Goal: Information Seeking & Learning: Learn about a topic

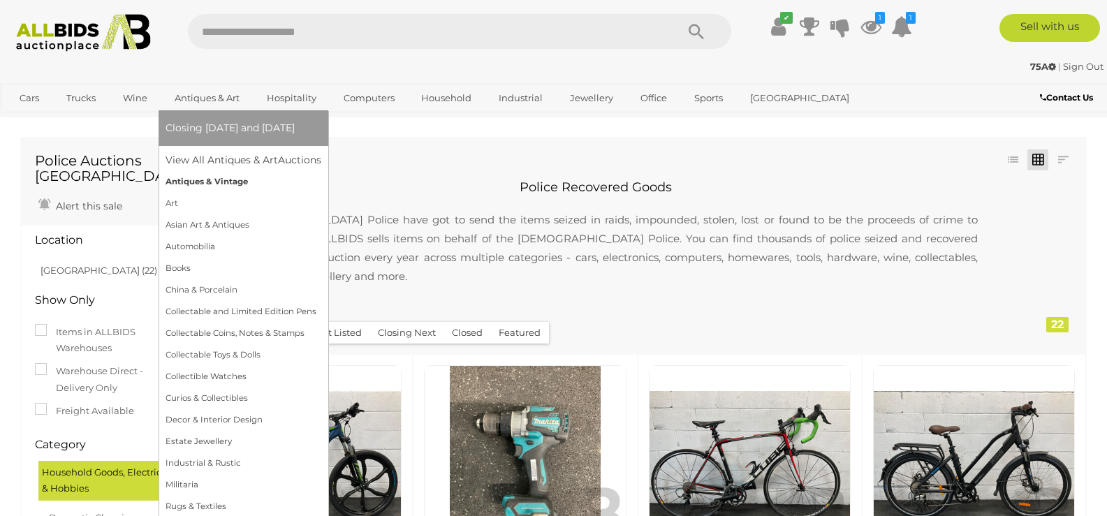
click at [224, 175] on link "Antiques & Vintage" at bounding box center [243, 182] width 156 height 22
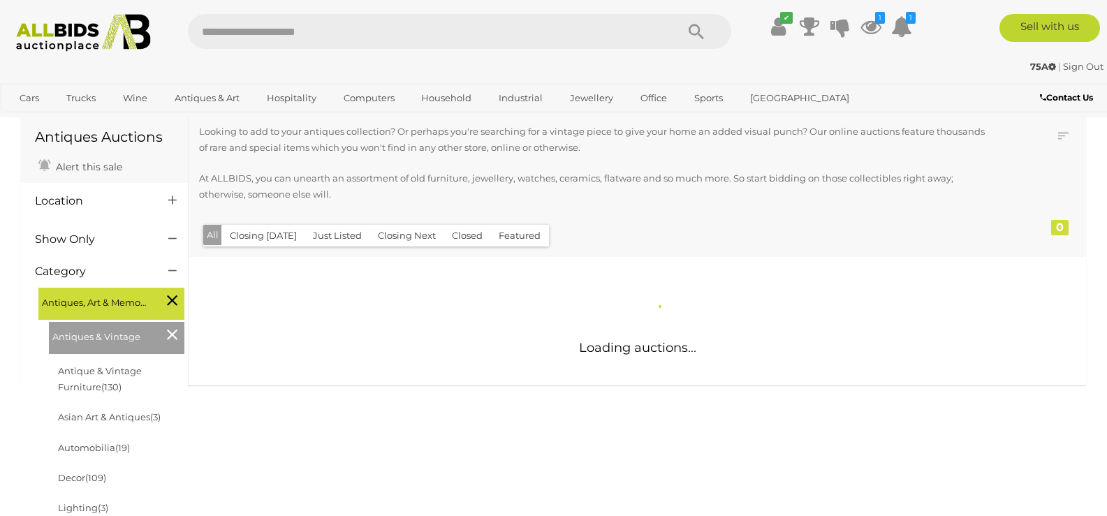
scroll to position [232, 0]
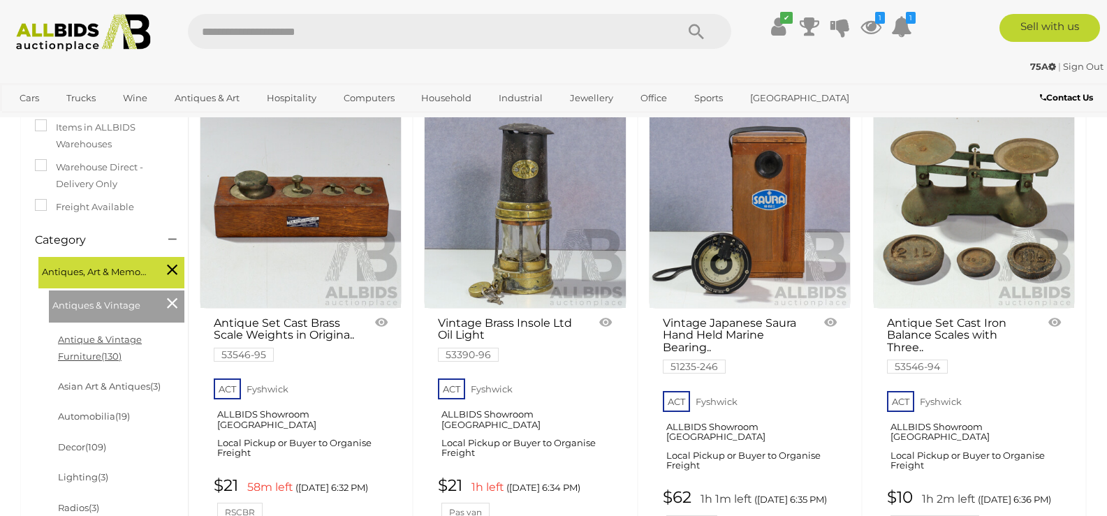
click at [128, 345] on link "Antique & Vintage Furniture (130)" at bounding box center [100, 347] width 84 height 27
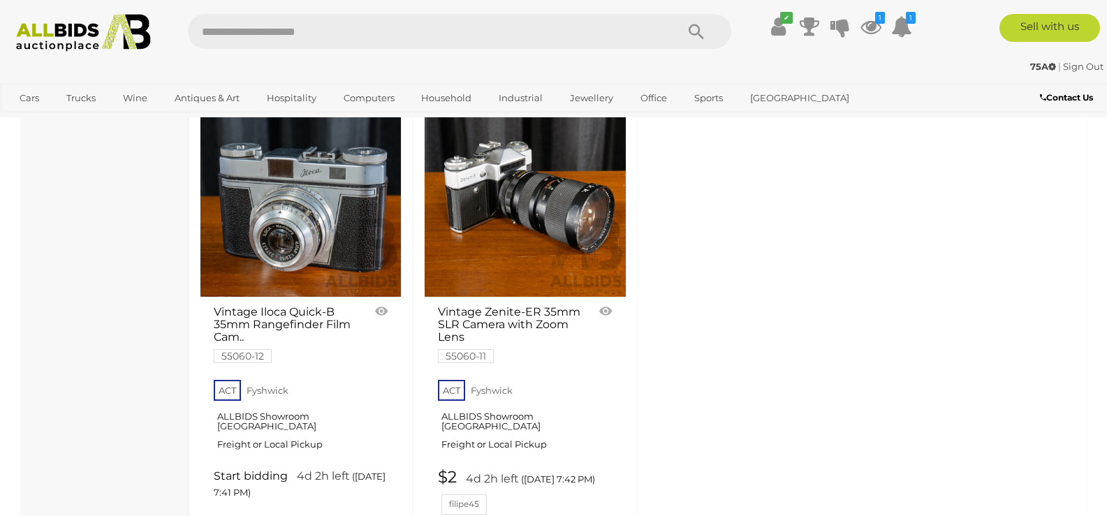
scroll to position [5702, 0]
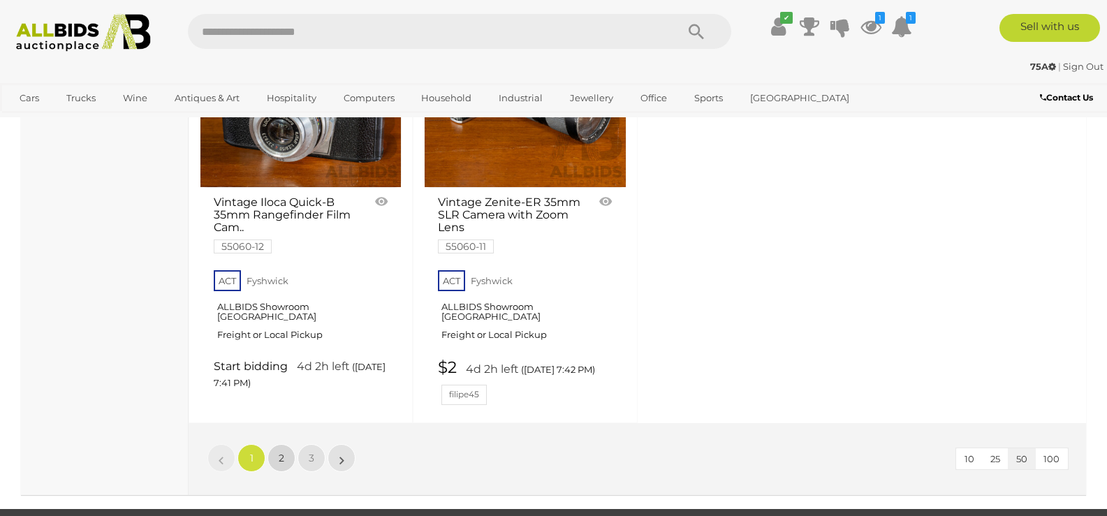
click at [284, 444] on link "2" at bounding box center [281, 458] width 28 height 28
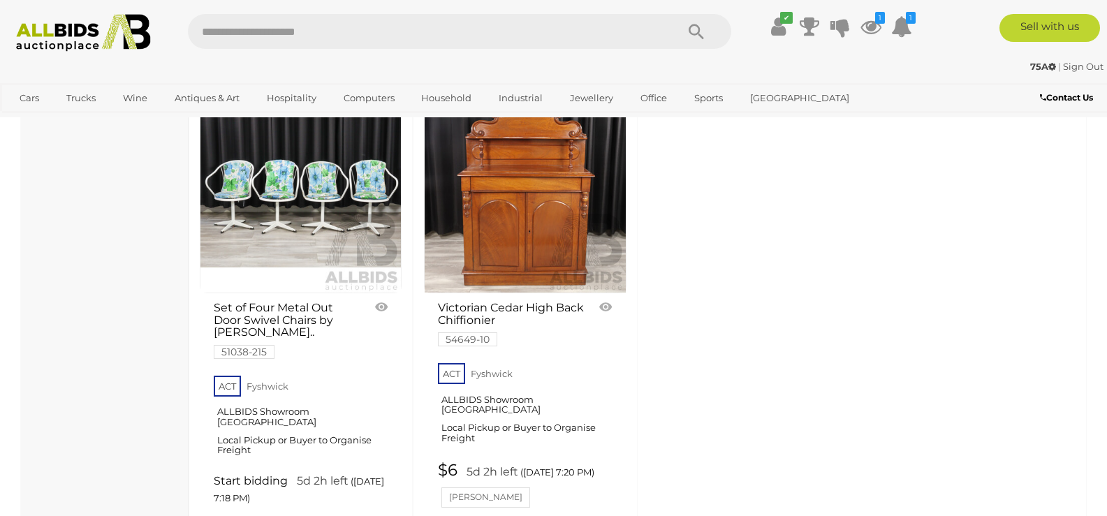
scroll to position [5677, 0]
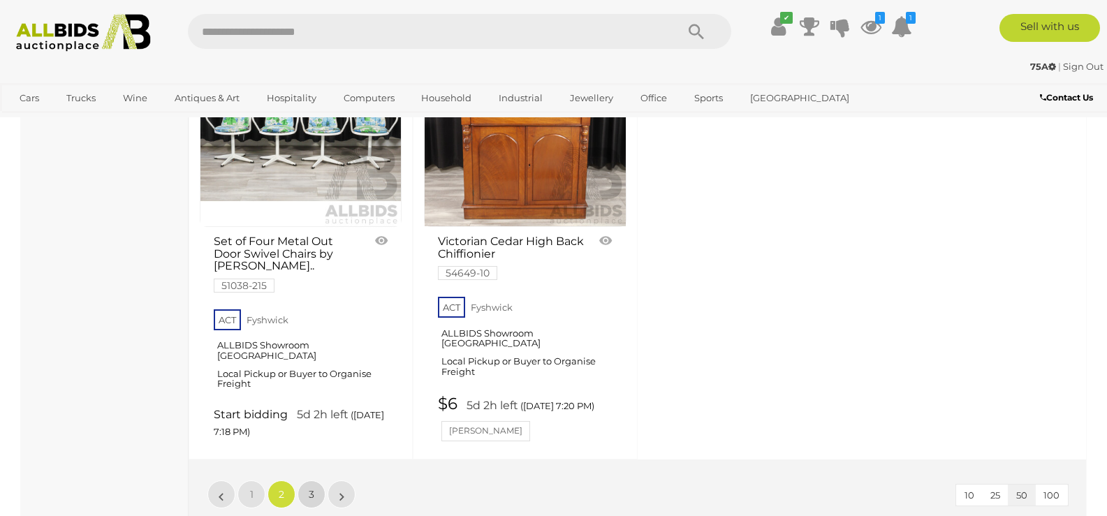
click at [304, 480] on link "3" at bounding box center [311, 494] width 28 height 28
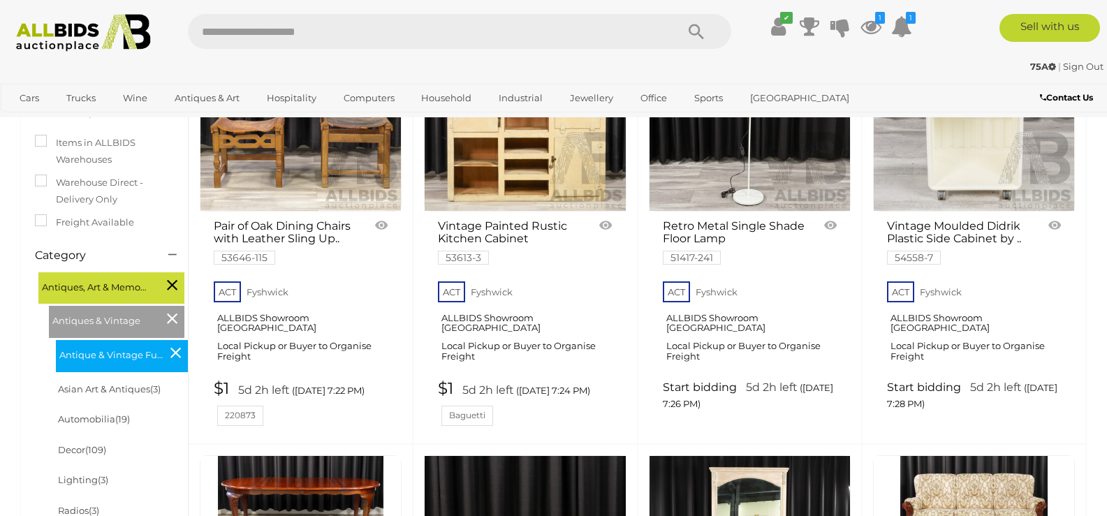
scroll to position [349, 0]
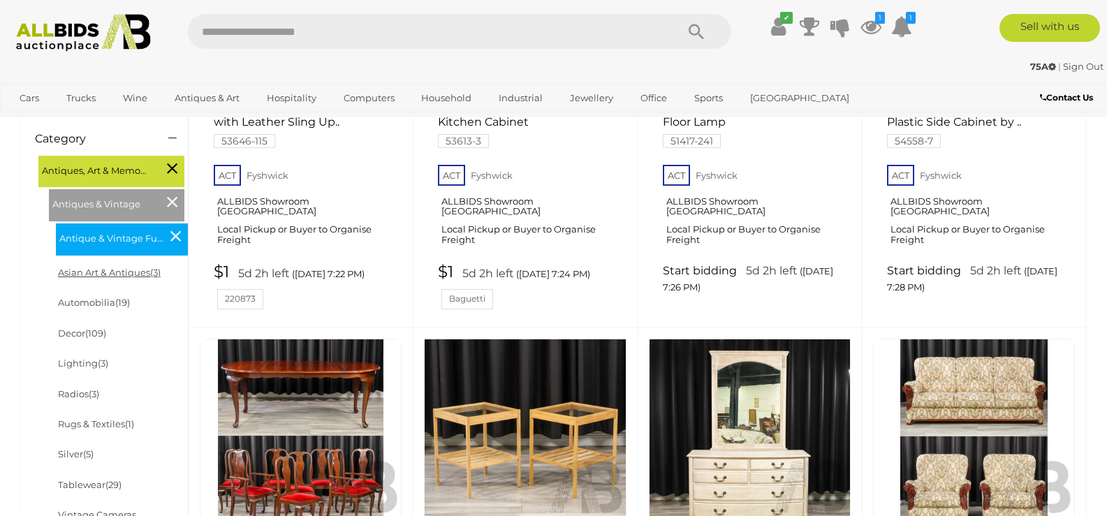
click at [112, 270] on link "Asian Art & Antiques (3)" at bounding box center [109, 272] width 103 height 11
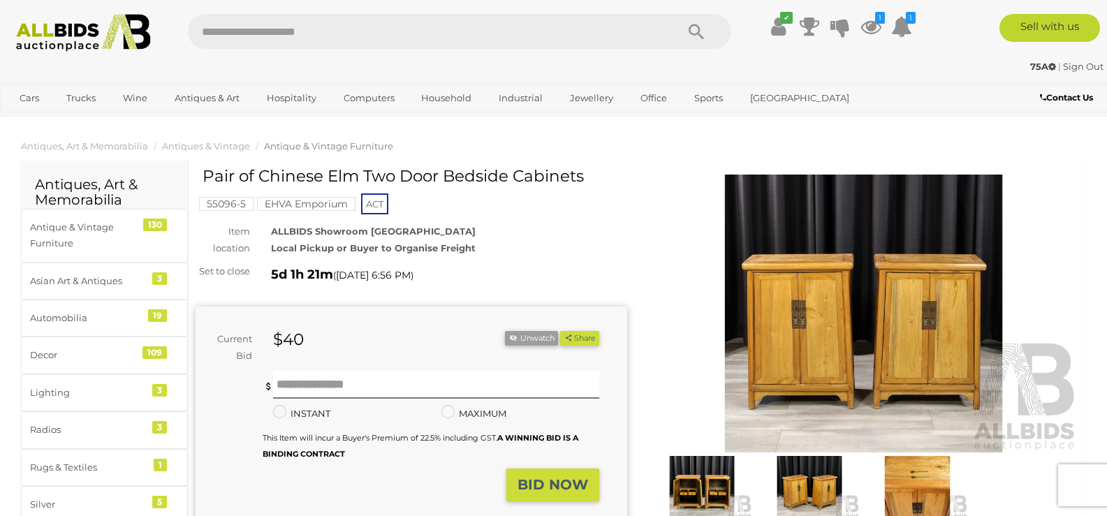
click at [778, 323] on img at bounding box center [863, 314] width 431 height 278
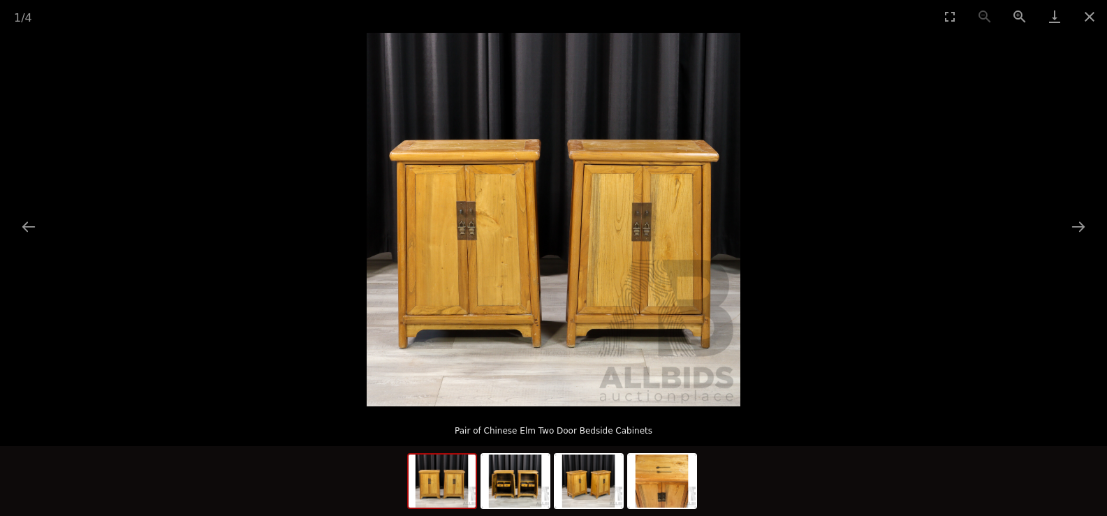
click at [497, 295] on img at bounding box center [554, 220] width 374 height 374
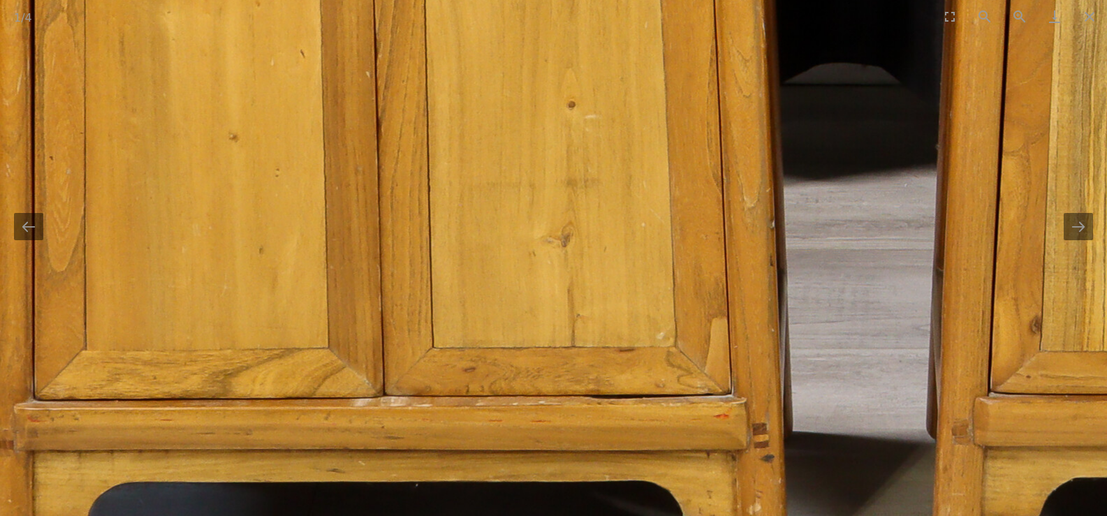
drag, startPoint x: 459, startPoint y: 171, endPoint x: 508, endPoint y: 72, distance: 110.5
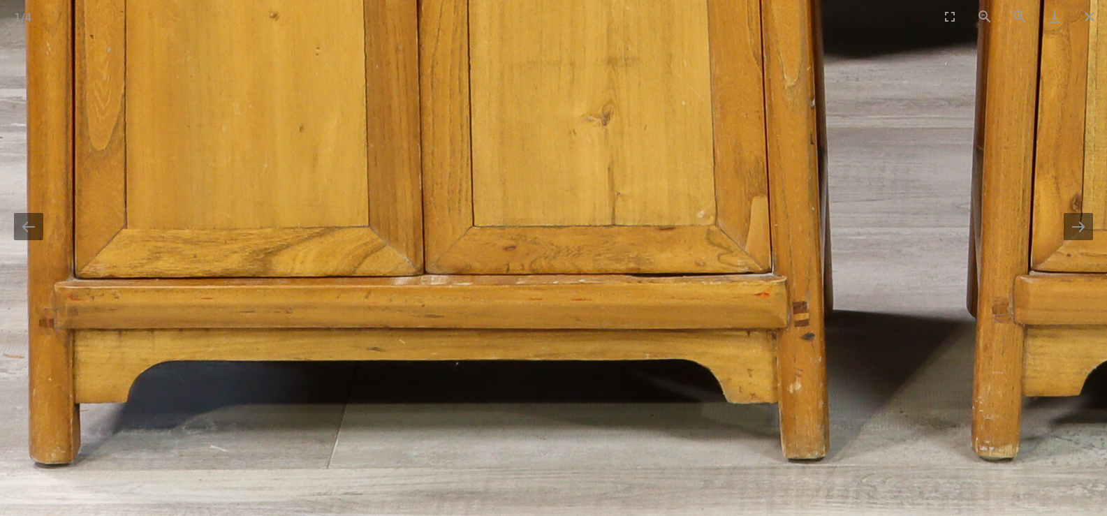
drag, startPoint x: 491, startPoint y: 244, endPoint x: 522, endPoint y: 150, distance: 99.1
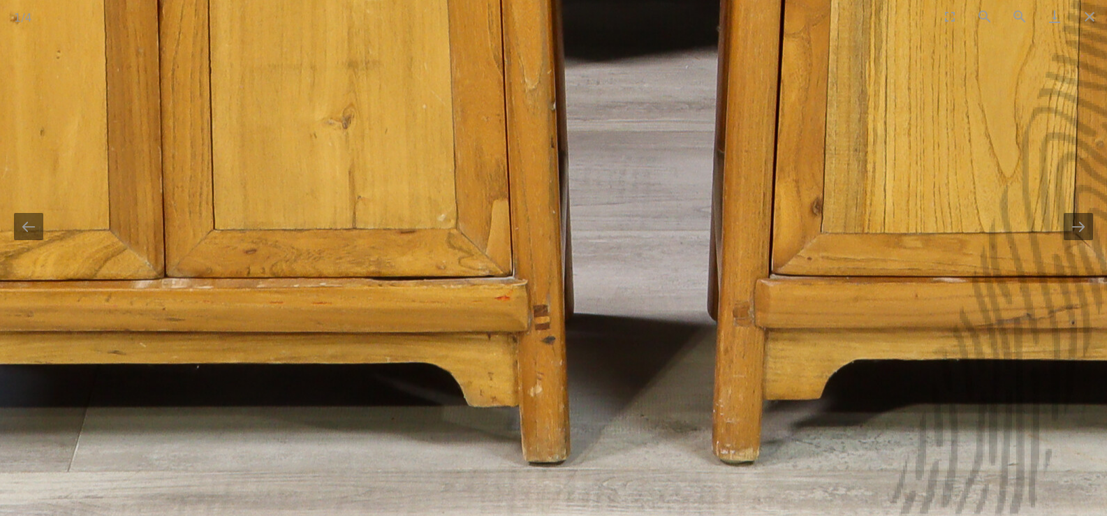
drag, startPoint x: 522, startPoint y: 150, endPoint x: 262, endPoint y: 158, distance: 259.9
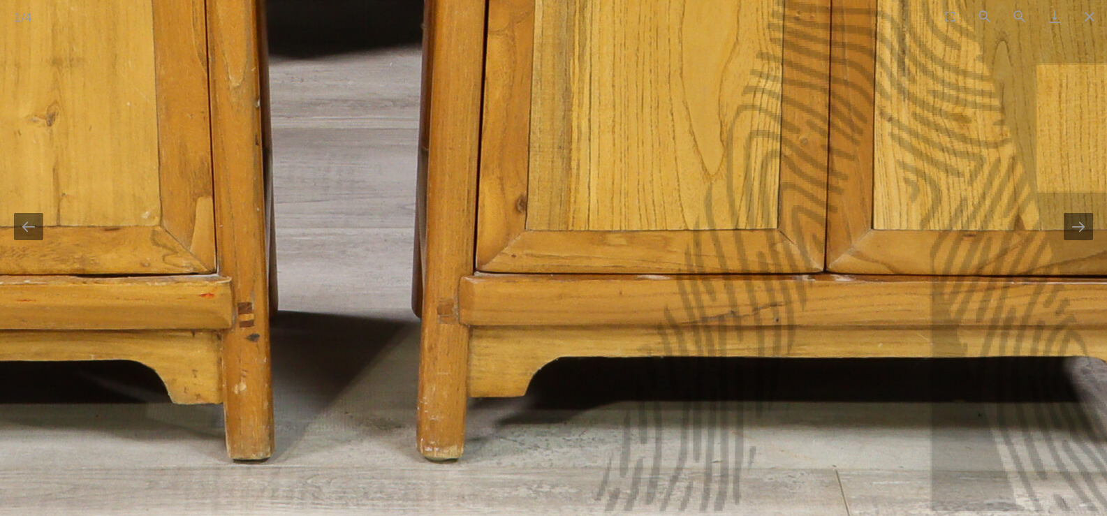
drag, startPoint x: 695, startPoint y: 240, endPoint x: 518, endPoint y: 237, distance: 176.7
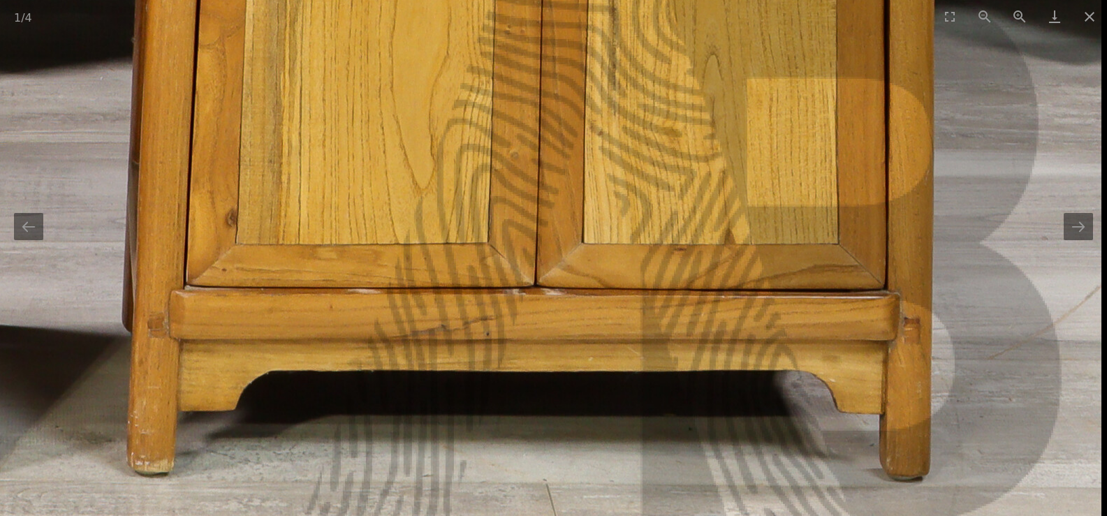
drag, startPoint x: 734, startPoint y: 233, endPoint x: 556, endPoint y: 344, distance: 210.4
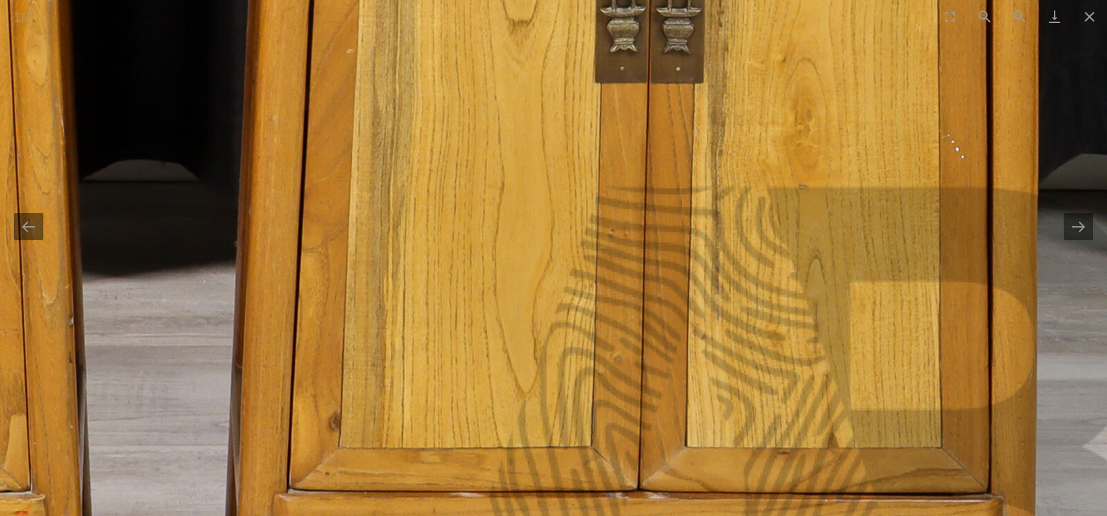
drag, startPoint x: 483, startPoint y: 232, endPoint x: 567, endPoint y: 350, distance: 145.3
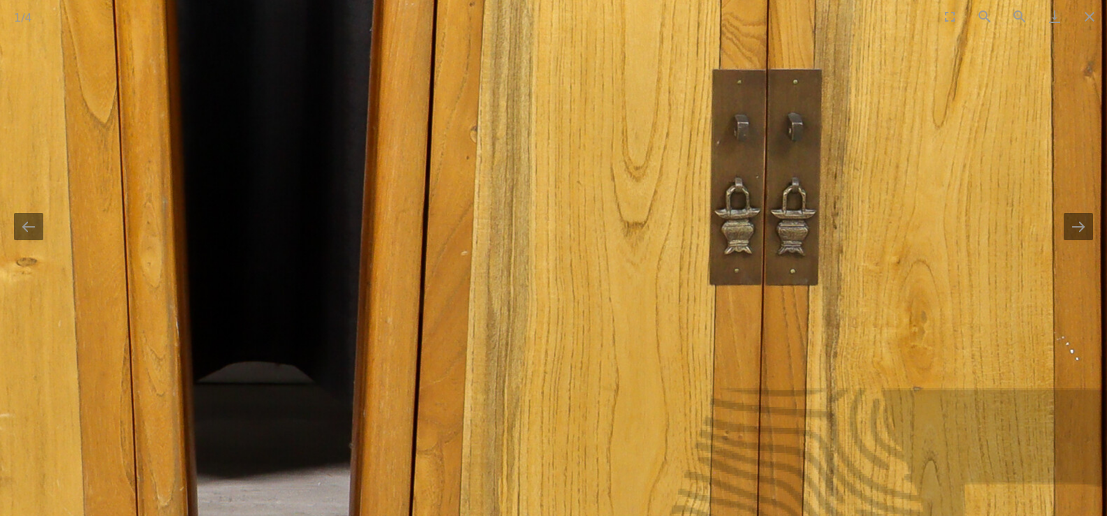
drag, startPoint x: 486, startPoint y: 242, endPoint x: 567, endPoint y: 383, distance: 162.6
click at [567, 383] on img at bounding box center [271, 164] width 2095 height 2095
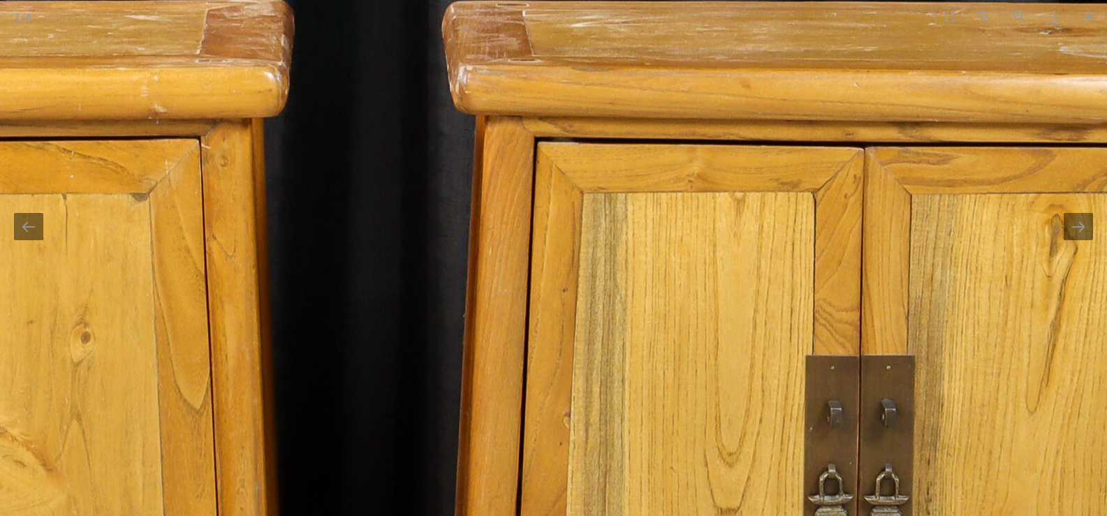
drag, startPoint x: 530, startPoint y: 207, endPoint x: 591, endPoint y: 399, distance: 201.6
click at [591, 399] on img at bounding box center [364, 449] width 2095 height 2095
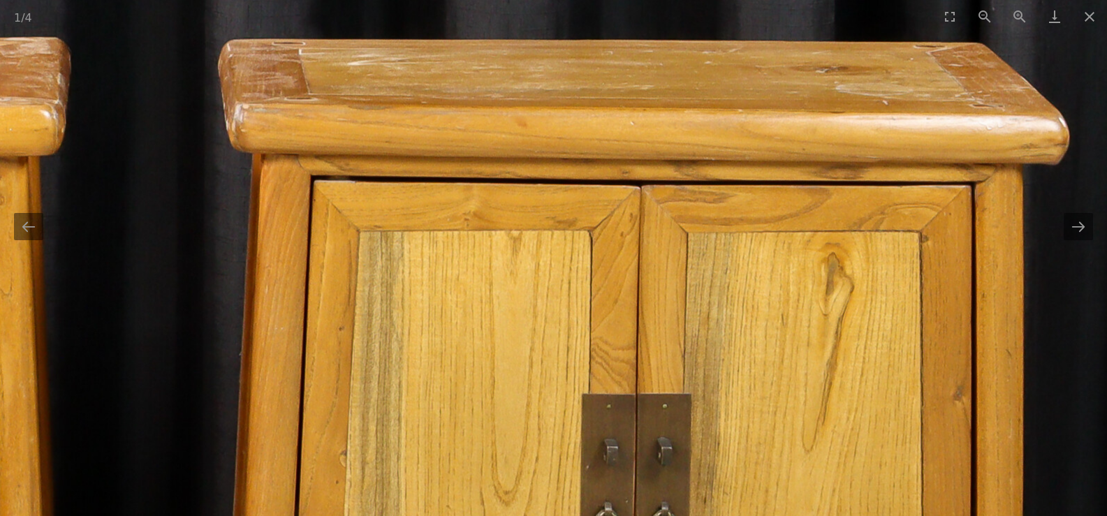
drag, startPoint x: 494, startPoint y: 337, endPoint x: 439, endPoint y: 176, distance: 170.5
click at [436, 176] on img at bounding box center [141, 488] width 2095 height 2095
click at [439, 176] on img at bounding box center [141, 488] width 2095 height 2095
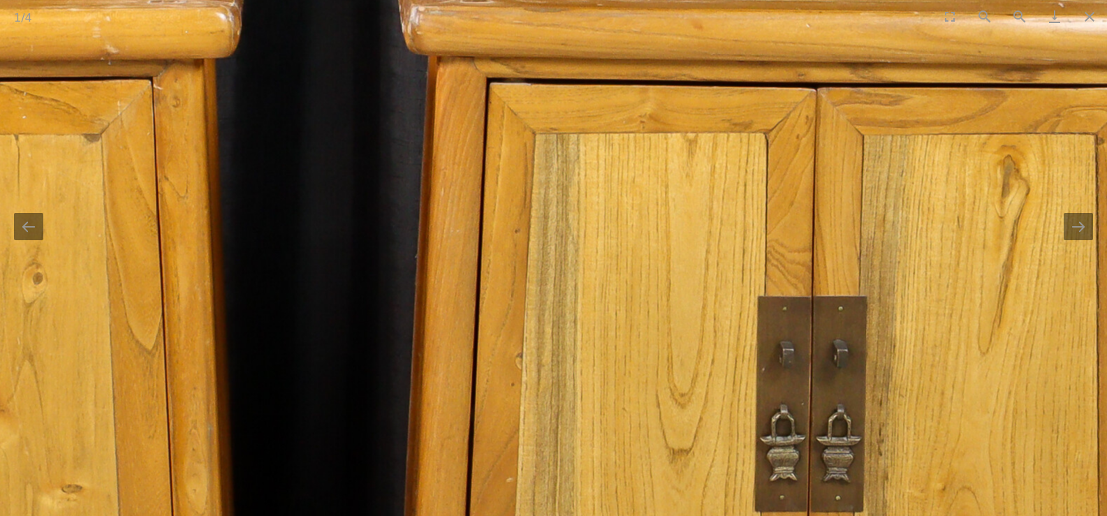
drag, startPoint x: 195, startPoint y: 247, endPoint x: 434, endPoint y: 240, distance: 238.2
click at [430, 240] on img at bounding box center [316, 391] width 2095 height 2095
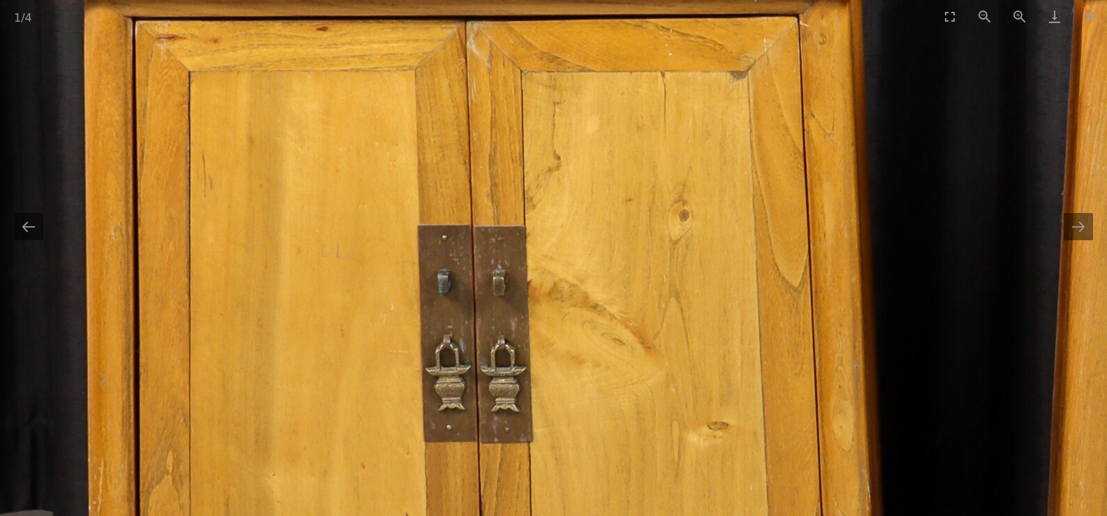
drag, startPoint x: 255, startPoint y: 248, endPoint x: 543, endPoint y: 193, distance: 293.6
click at [543, 193] on img at bounding box center [963, 327] width 2095 height 2095
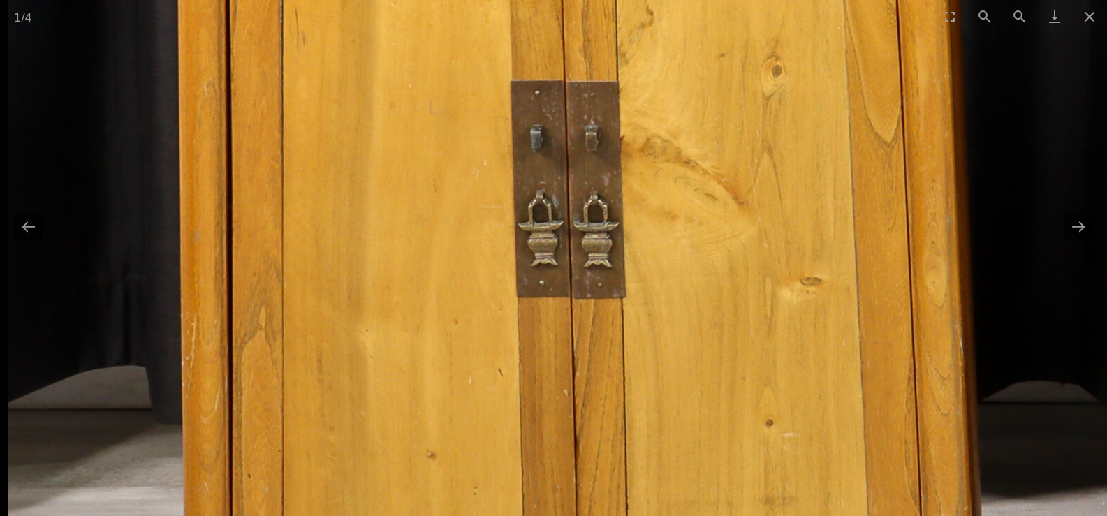
drag, startPoint x: 518, startPoint y: 300, endPoint x: 564, endPoint y: 154, distance: 153.0
click at [564, 154] on img at bounding box center [1055, 183] width 2095 height 2095
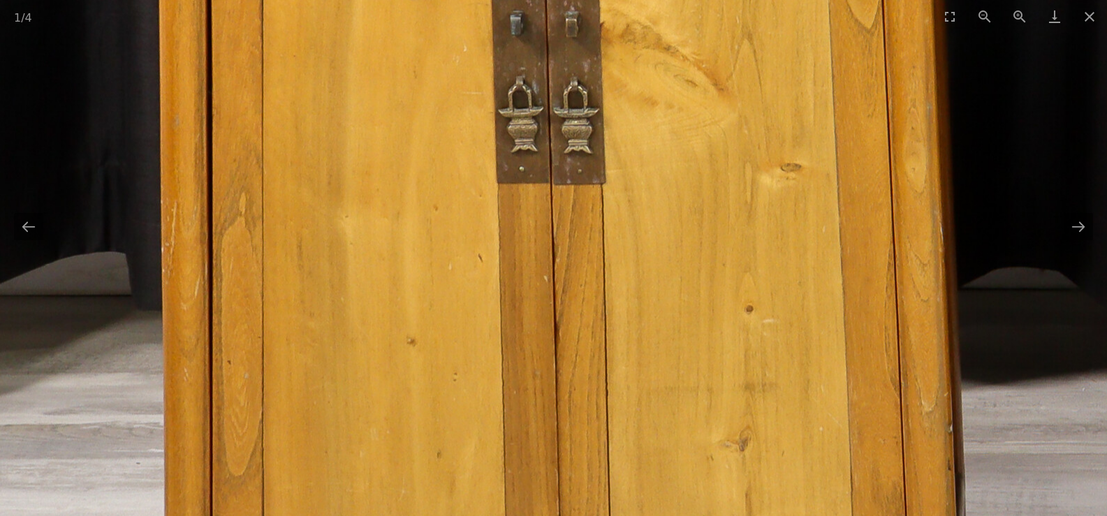
drag, startPoint x: 523, startPoint y: 274, endPoint x: 523, endPoint y: 244, distance: 30.0
click at [523, 244] on img at bounding box center [1035, 69] width 2095 height 2095
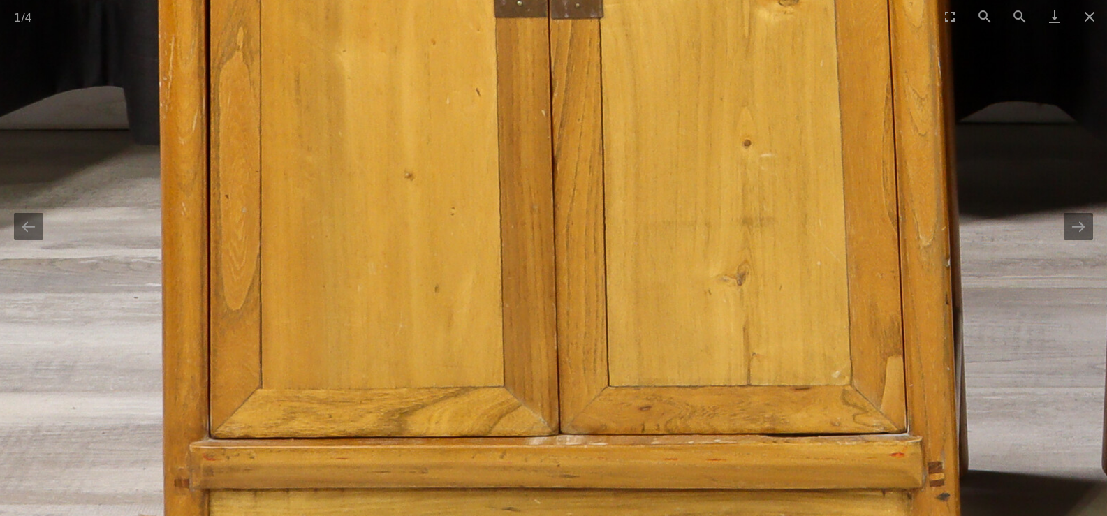
drag, startPoint x: 520, startPoint y: 325, endPoint x: 504, endPoint y: 189, distance: 137.8
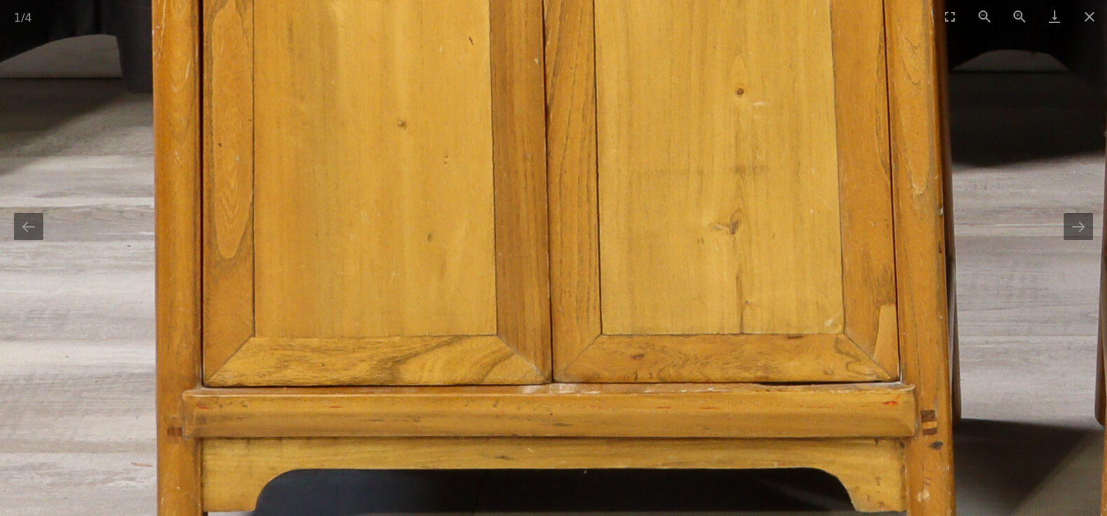
drag, startPoint x: 505, startPoint y: 309, endPoint x: 487, endPoint y: 209, distance: 101.4
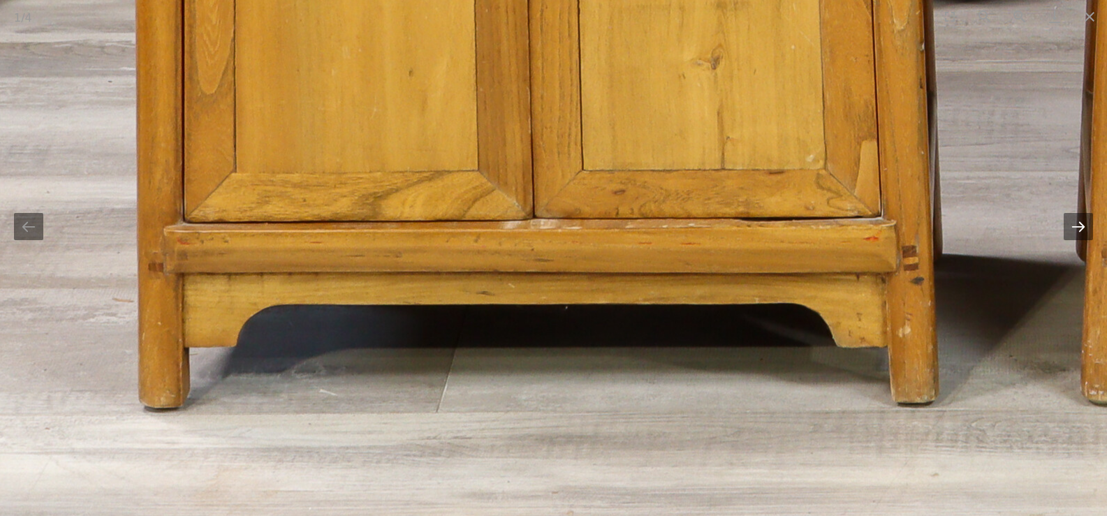
click at [1068, 230] on button "Next slide" at bounding box center [1077, 226] width 29 height 27
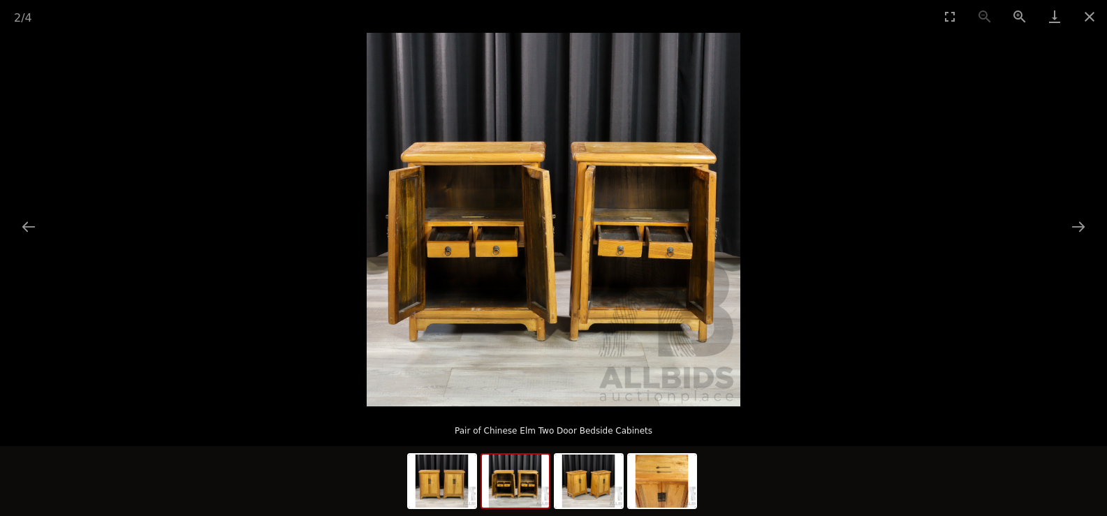
click at [468, 214] on img at bounding box center [554, 220] width 374 height 374
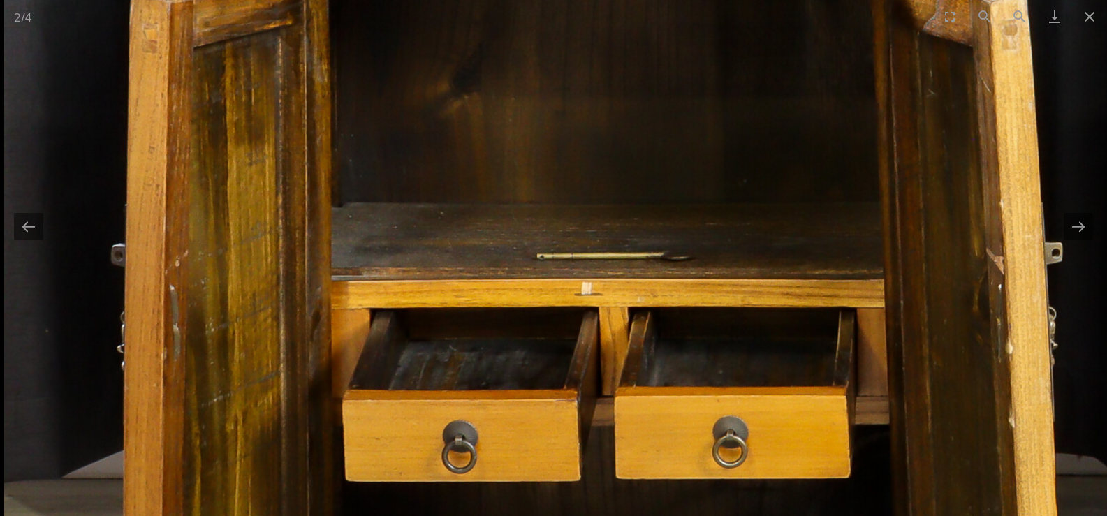
drag, startPoint x: 468, startPoint y: 214, endPoint x: 598, endPoint y: 143, distance: 147.5
click at [598, 143] on img at bounding box center [1051, 270] width 2095 height 2095
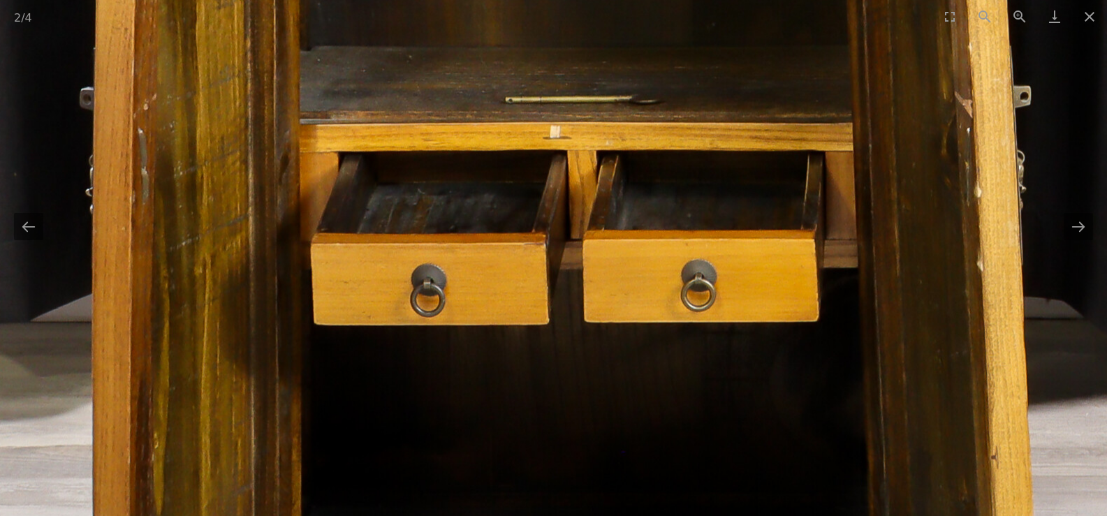
drag, startPoint x: 597, startPoint y: 274, endPoint x: 571, endPoint y: 123, distance: 153.7
click at [571, 123] on img at bounding box center [1020, 114] width 2095 height 2095
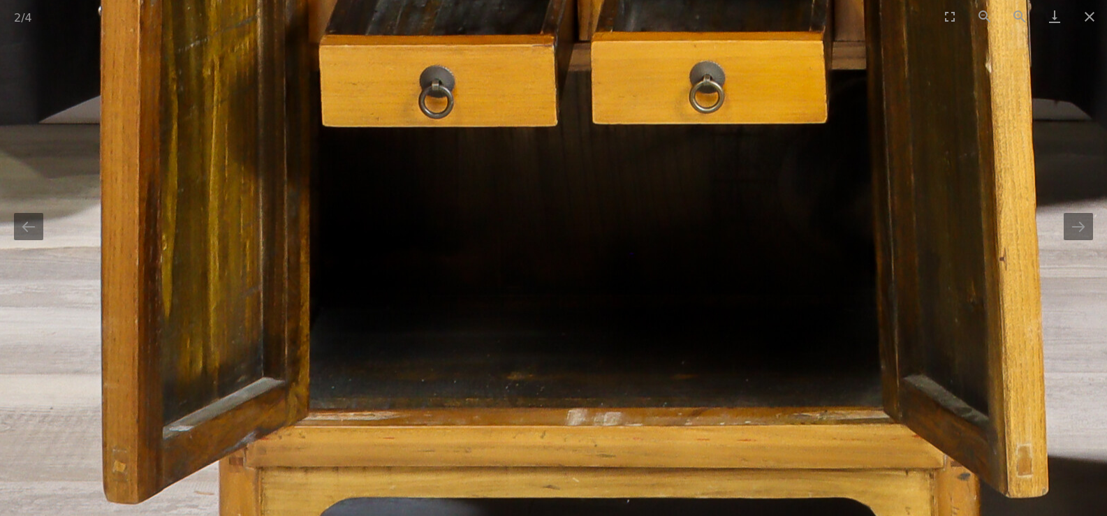
drag, startPoint x: 579, startPoint y: 228, endPoint x: 588, endPoint y: 93, distance: 135.8
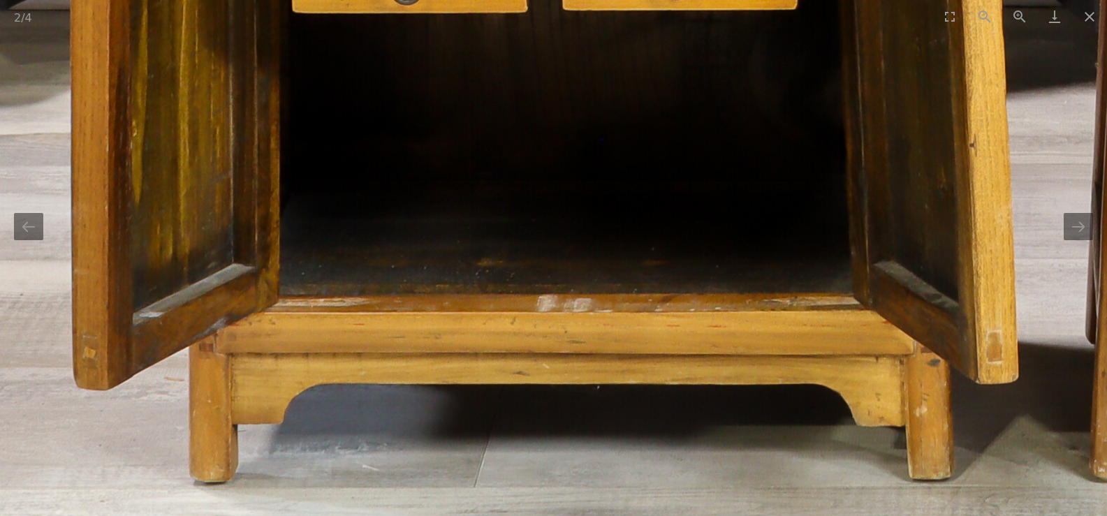
drag, startPoint x: 572, startPoint y: 248, endPoint x: 333, endPoint y: 195, distance: 244.5
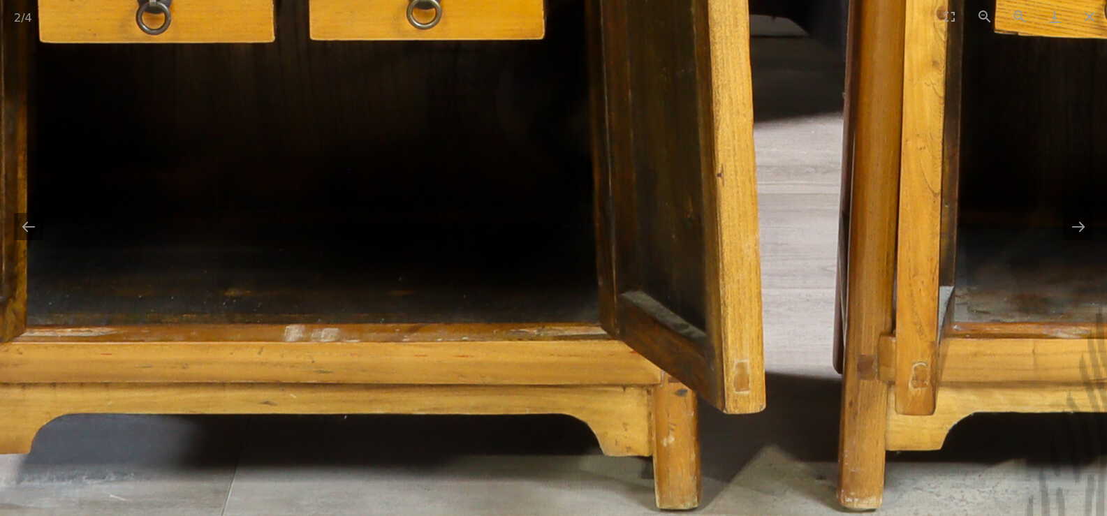
drag, startPoint x: 757, startPoint y: 198, endPoint x: 475, endPoint y: 292, distance: 297.2
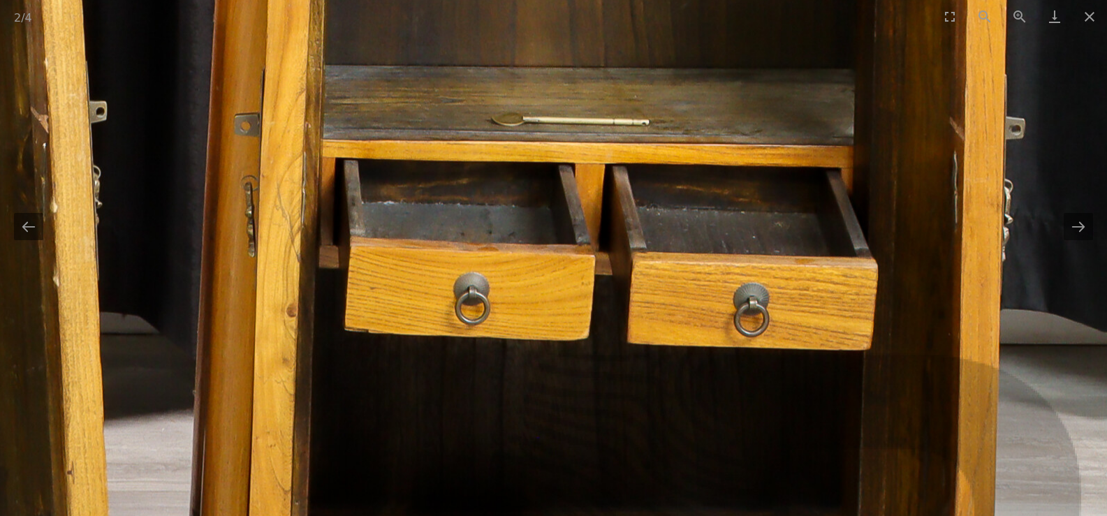
drag, startPoint x: 522, startPoint y: 274, endPoint x: 560, endPoint y: 439, distance: 169.0
click at [560, 439] on img at bounding box center [96, 128] width 2095 height 2095
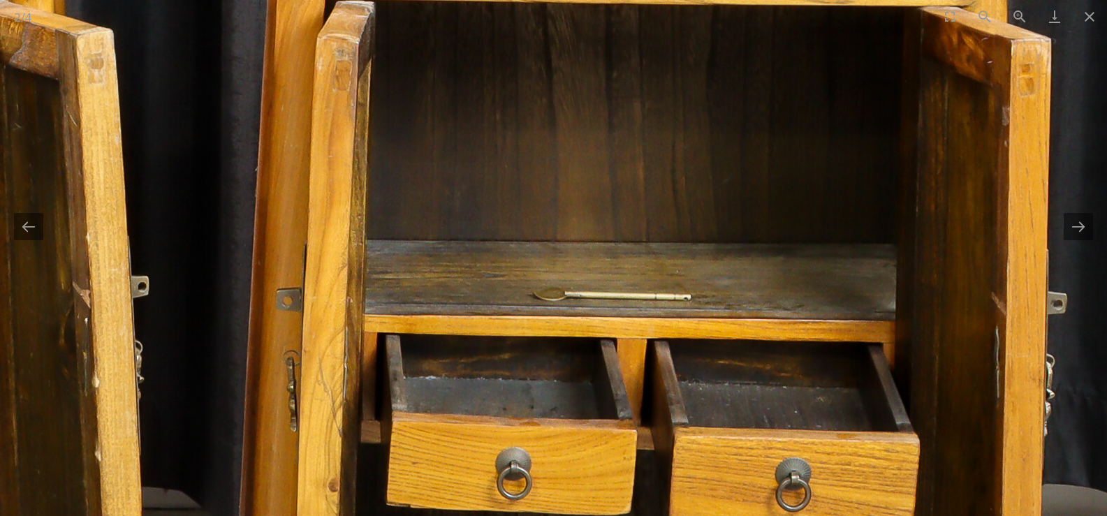
drag, startPoint x: 560, startPoint y: 253, endPoint x: 600, endPoint y: 401, distance: 153.3
click at [600, 401] on img at bounding box center [138, 303] width 2095 height 2095
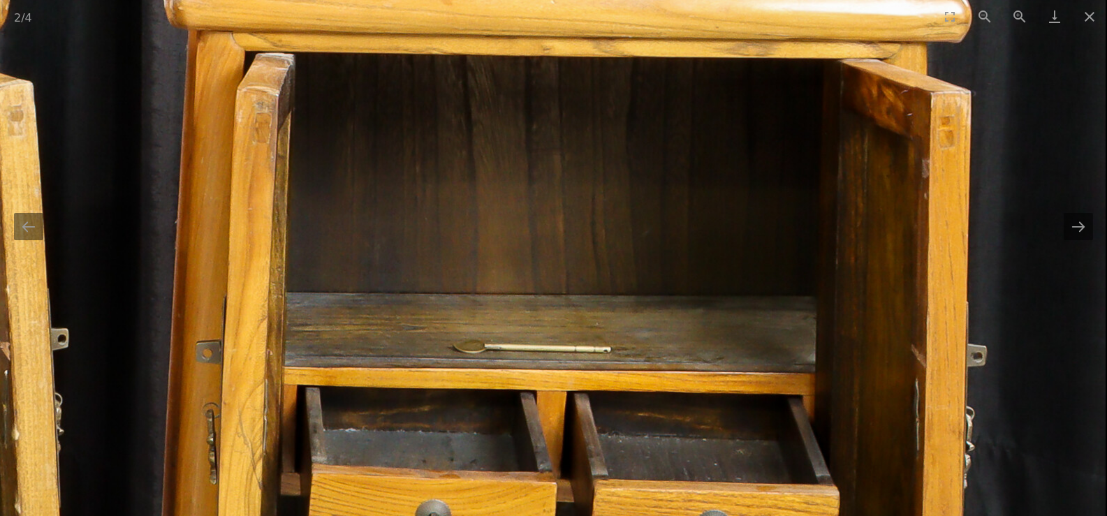
drag, startPoint x: 591, startPoint y: 339, endPoint x: 420, endPoint y: 262, distance: 188.1
click at [434, 279] on img at bounding box center [58, 356] width 2095 height 2095
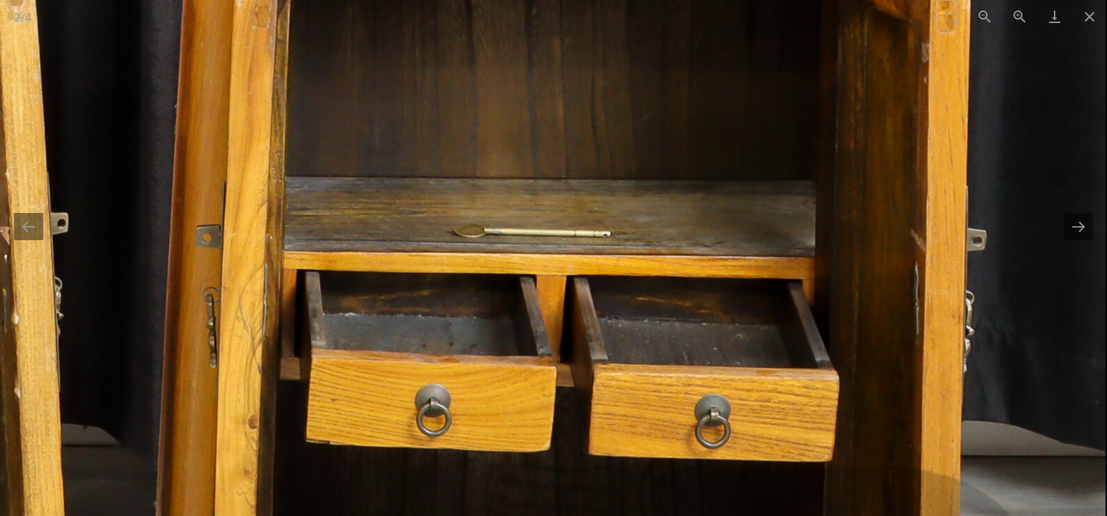
drag, startPoint x: 711, startPoint y: 357, endPoint x: 689, endPoint y: 232, distance: 126.8
click at [689, 233] on img at bounding box center [58, 240] width 2095 height 2095
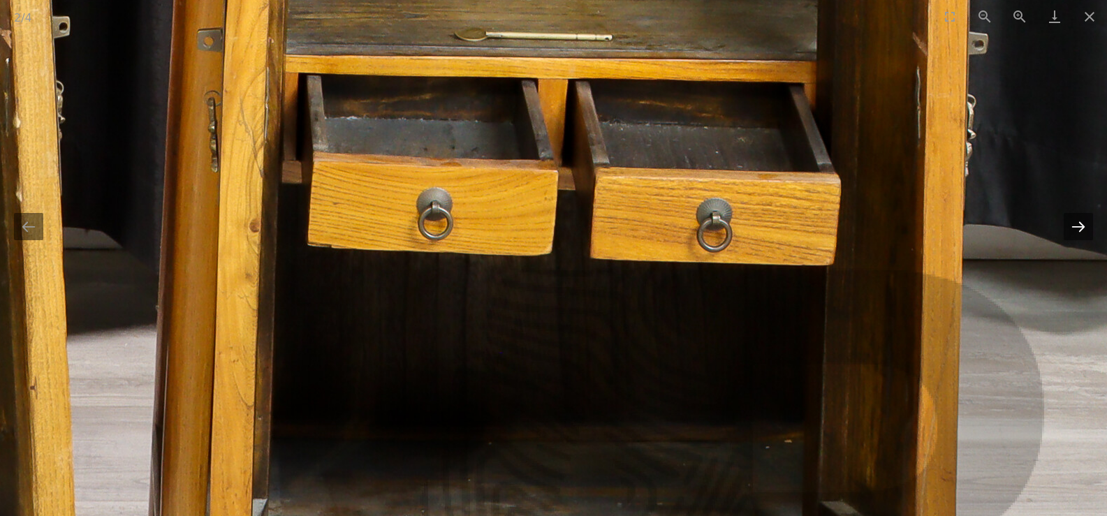
click at [1076, 222] on button "Next slide" at bounding box center [1077, 226] width 29 height 27
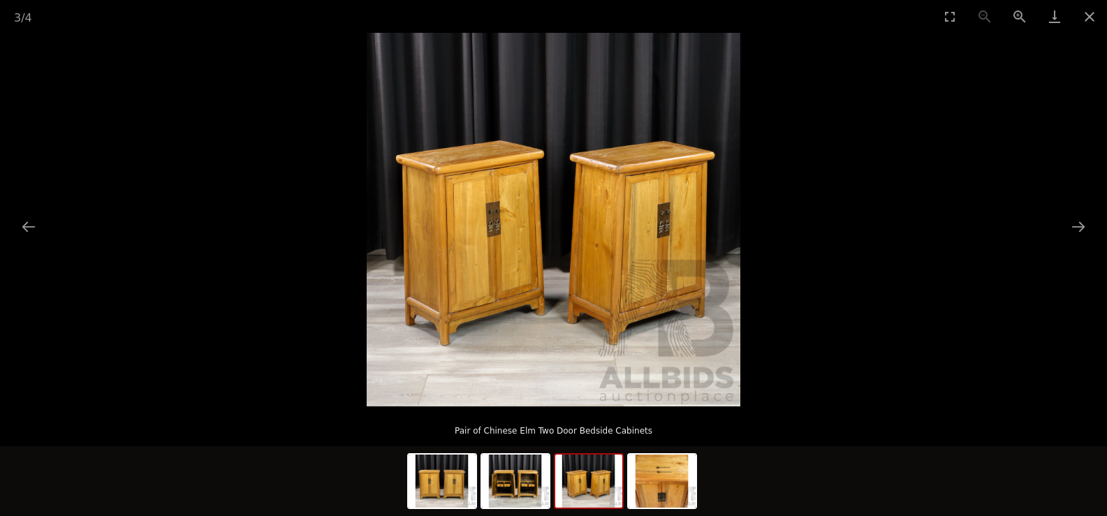
click at [552, 276] on img at bounding box center [554, 220] width 374 height 374
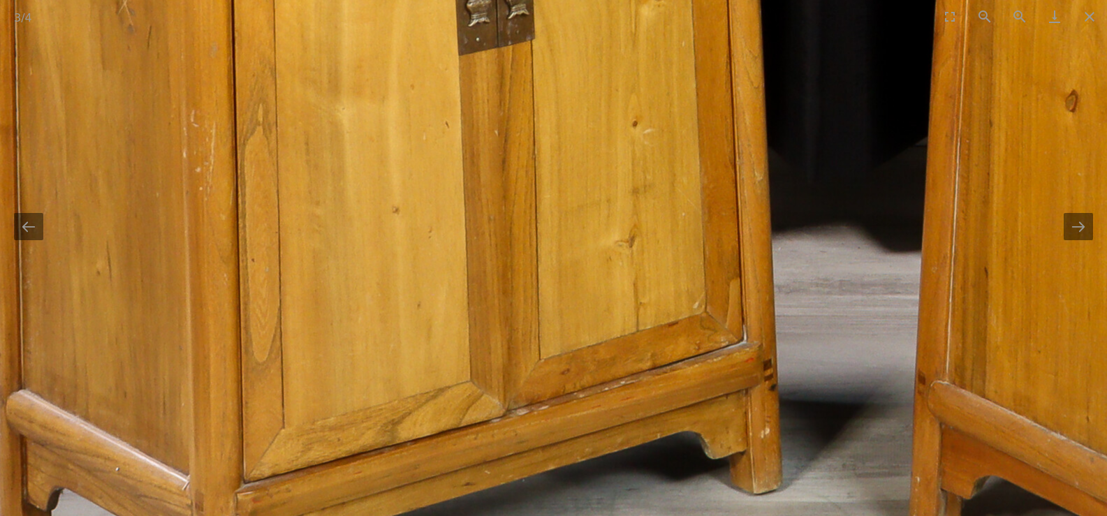
drag, startPoint x: 427, startPoint y: 211, endPoint x: 698, endPoint y: 118, distance: 287.0
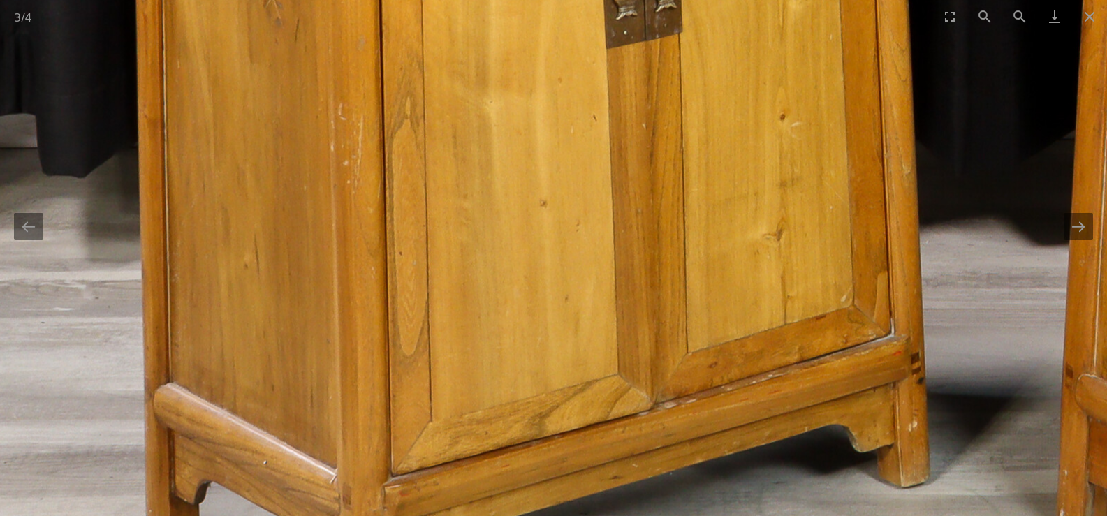
drag, startPoint x: 515, startPoint y: 269, endPoint x: 550, endPoint y: 275, distance: 36.2
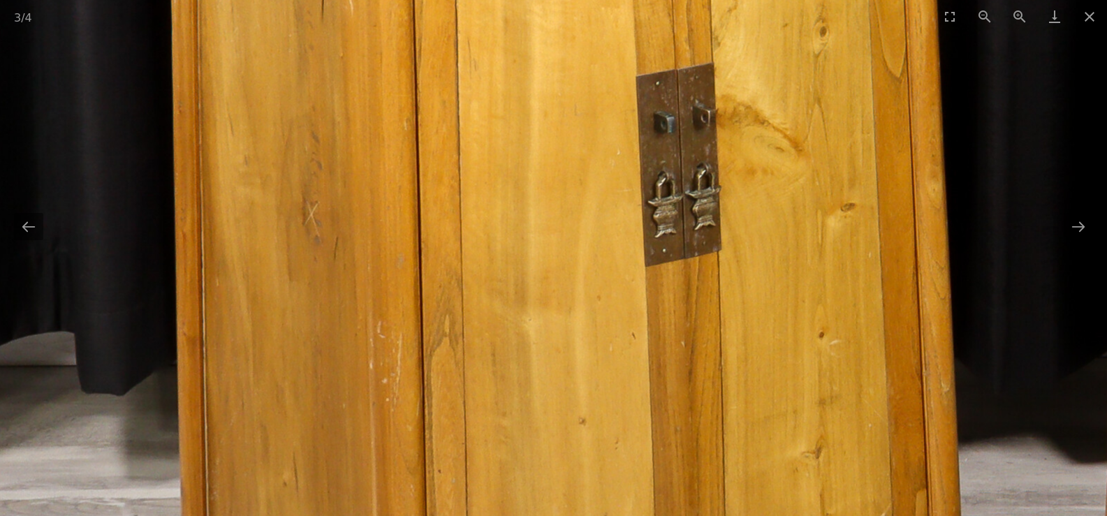
drag, startPoint x: 552, startPoint y: 156, endPoint x: 590, endPoint y: 418, distance: 264.6
click at [590, 418] on img at bounding box center [1016, 167] width 2095 height 2095
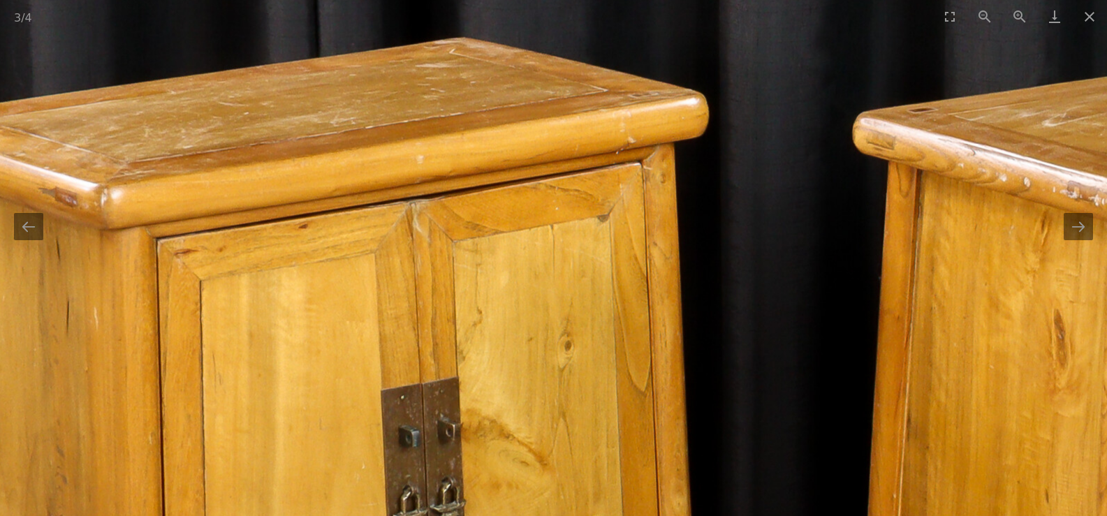
drag, startPoint x: 555, startPoint y: 185, endPoint x: 281, endPoint y: 302, distance: 298.1
click at [281, 302] on img at bounding box center [761, 481] width 2095 height 2095
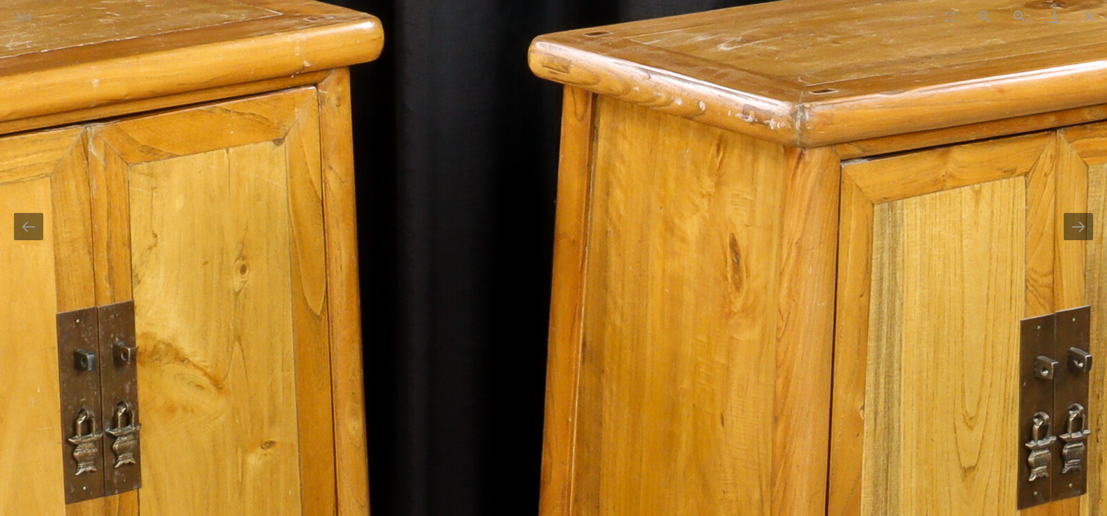
drag, startPoint x: 691, startPoint y: 286, endPoint x: 431, endPoint y: 199, distance: 274.4
click at [431, 199] on img at bounding box center [436, 405] width 2095 height 2095
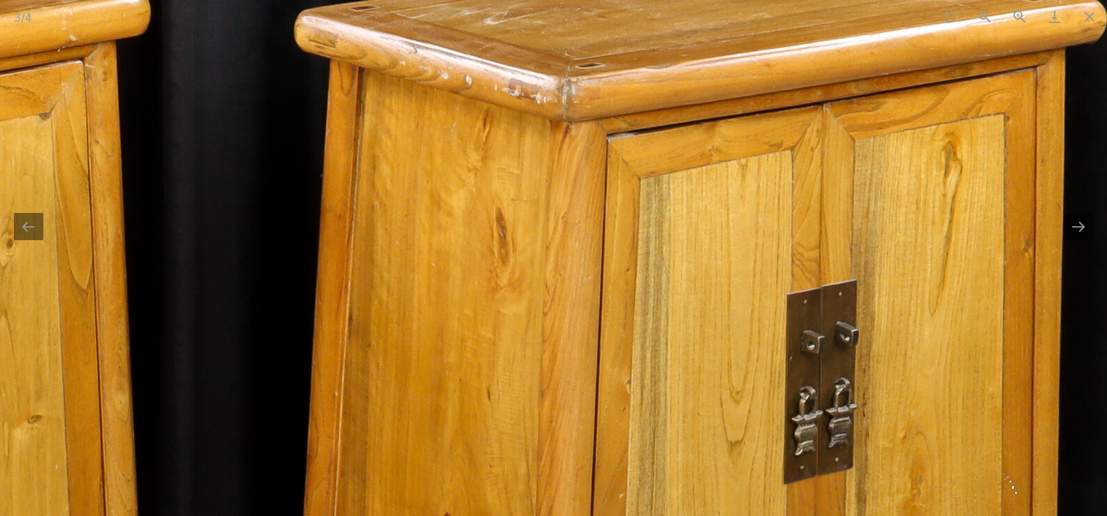
drag, startPoint x: 599, startPoint y: 272, endPoint x: 652, endPoint y: 54, distance: 223.5
click at [651, 54] on img at bounding box center [203, 379] width 2095 height 2095
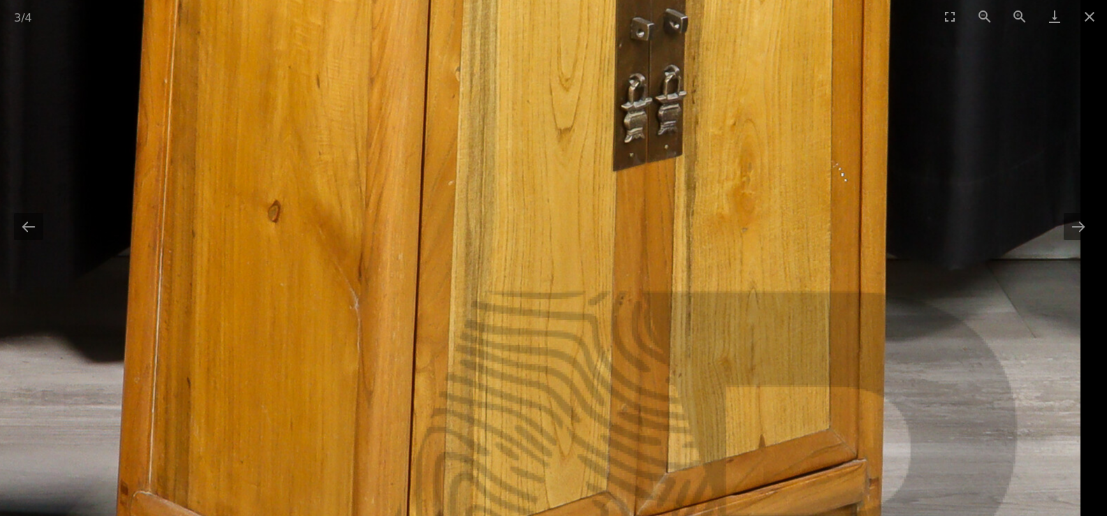
drag
click at [290, 126] on img at bounding box center [33, 66] width 2095 height 2095
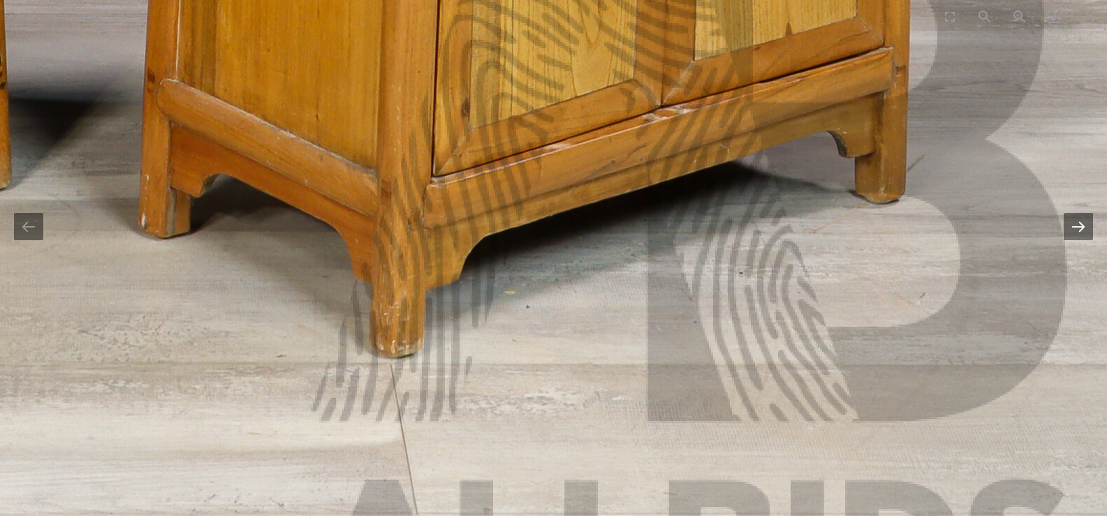
click at [1072, 230] on button "Next slide" at bounding box center [1077, 226] width 29 height 27
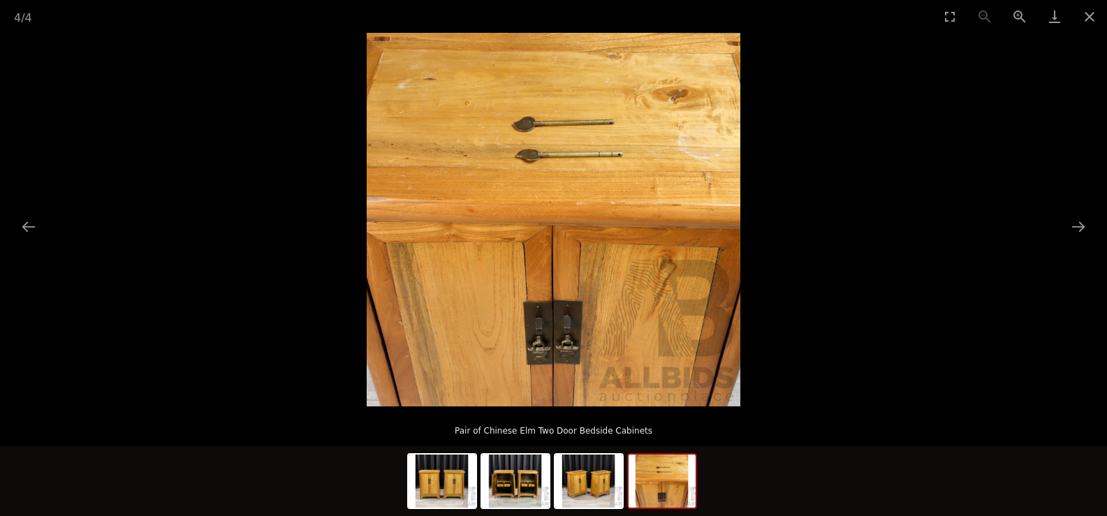
click at [686, 208] on img at bounding box center [554, 220] width 374 height 374
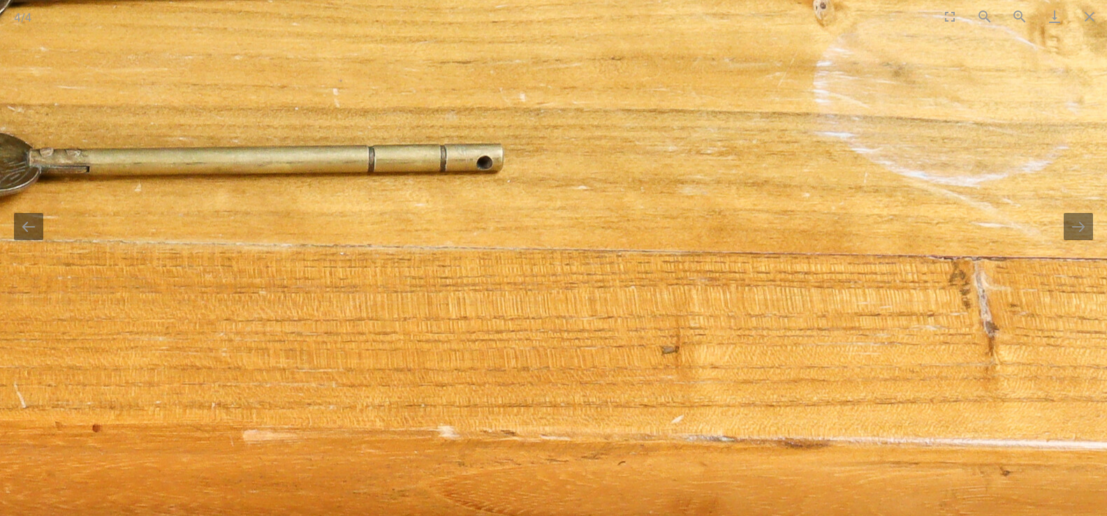
click at [725, 349] on img at bounding box center [115, 526] width 2095 height 2095
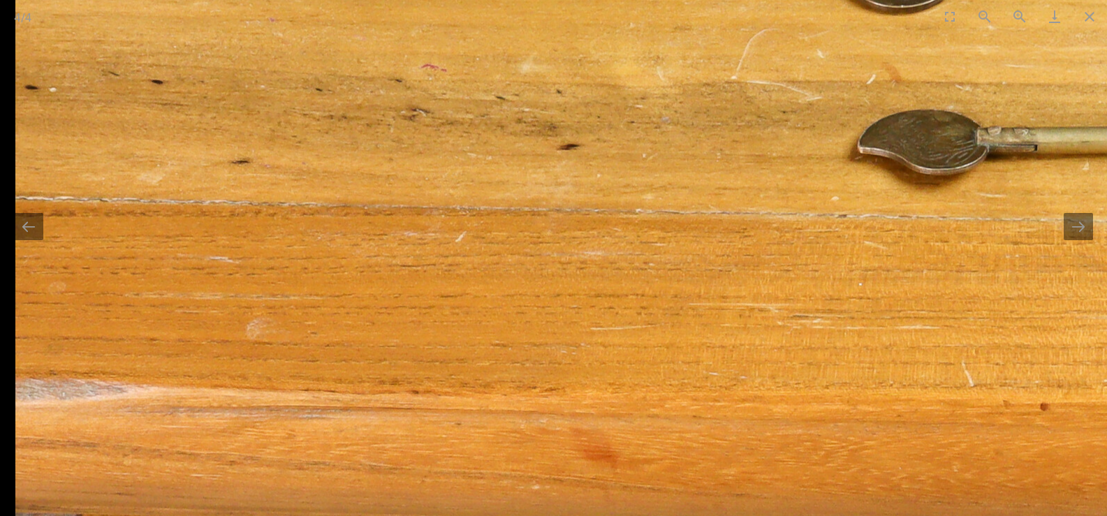
click at [672, 171] on img at bounding box center [1062, 505] width 2095 height 2095
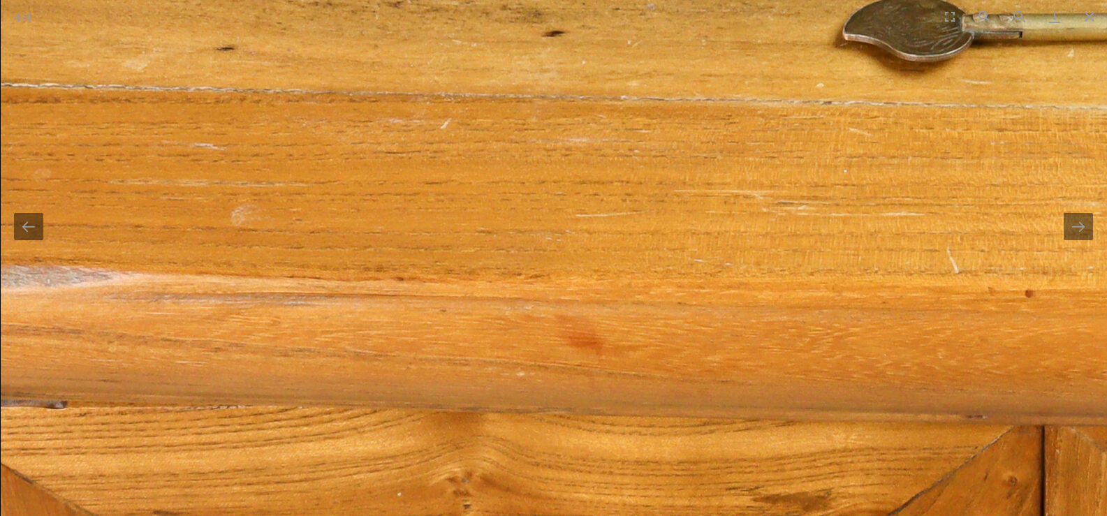
click at [671, 140] on img at bounding box center [1048, 391] width 2095 height 2095
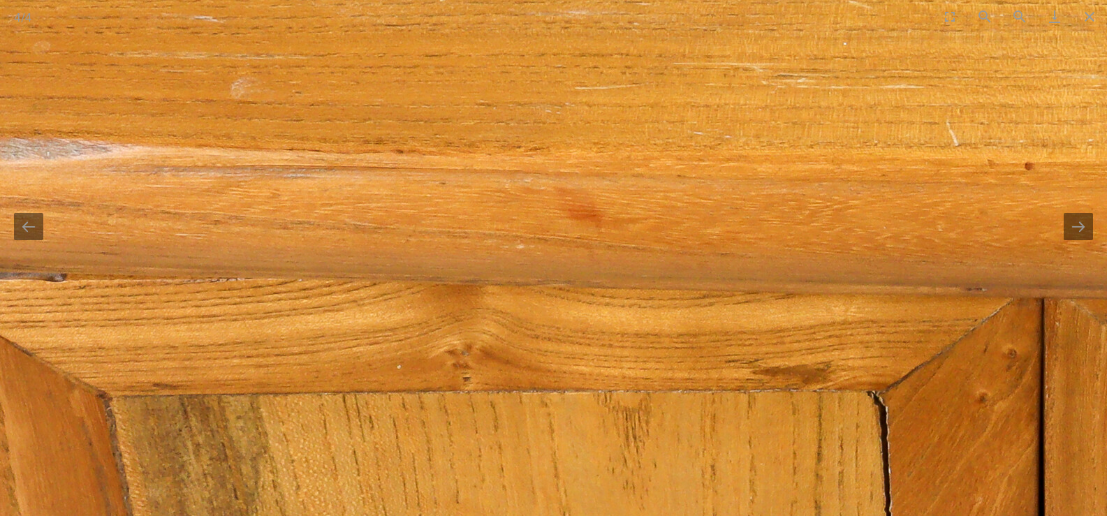
click at [376, 304] on img at bounding box center [1047, 264] width 2095 height 2095
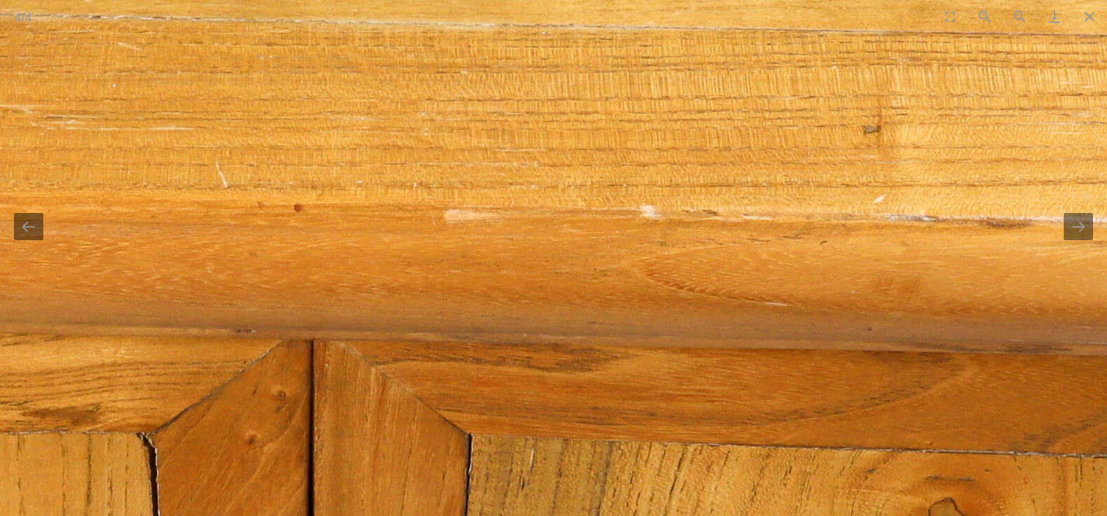
click at [450, 286] on img at bounding box center [317, 306] width 2095 height 2095
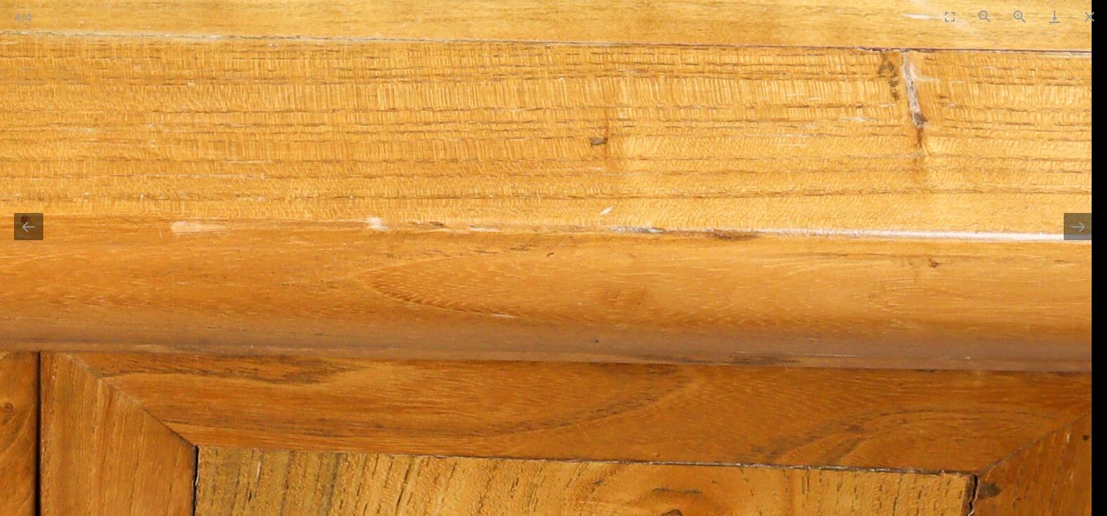
click at [427, 299] on img at bounding box center [44, 318] width 2095 height 2095
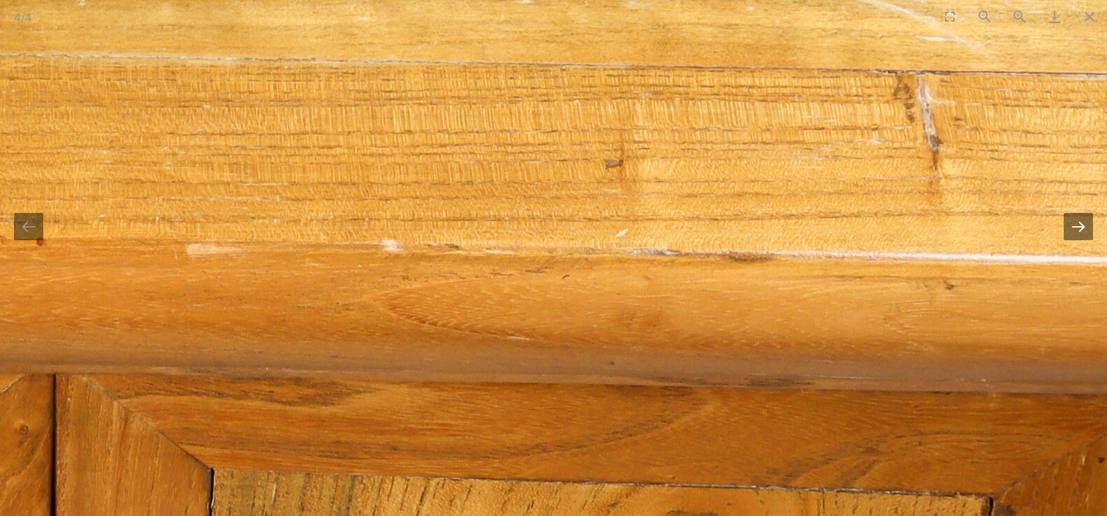
click at [1078, 226] on button "Next slide" at bounding box center [1077, 226] width 29 height 27
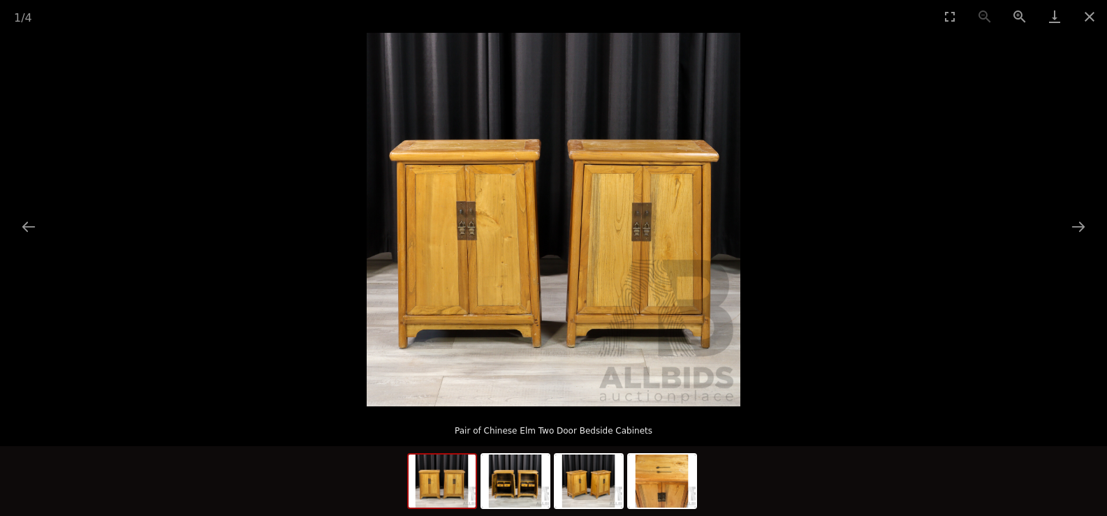
click at [542, 248] on img at bounding box center [554, 220] width 374 height 374
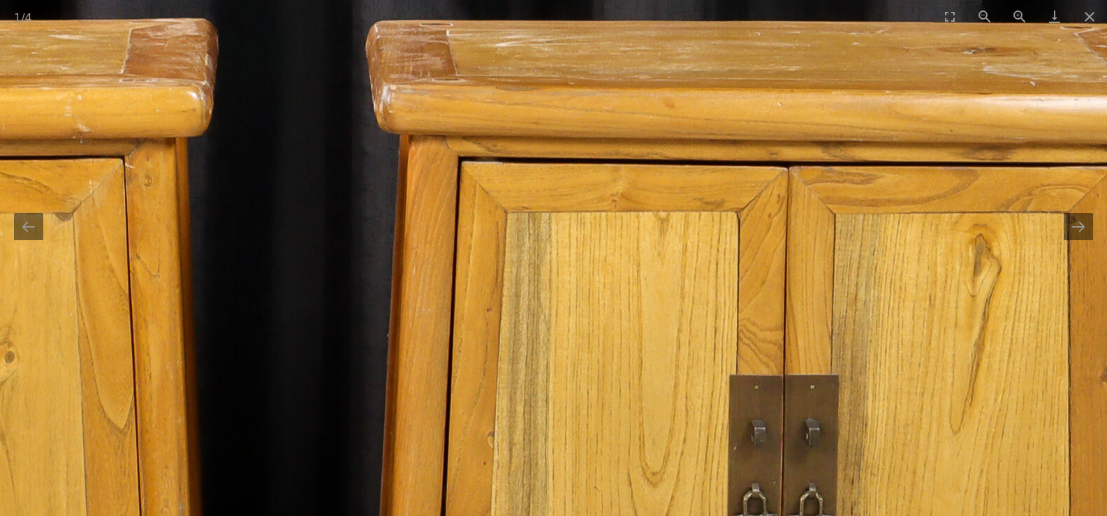
click at [404, 339] on img at bounding box center [288, 469] width 2095 height 2095
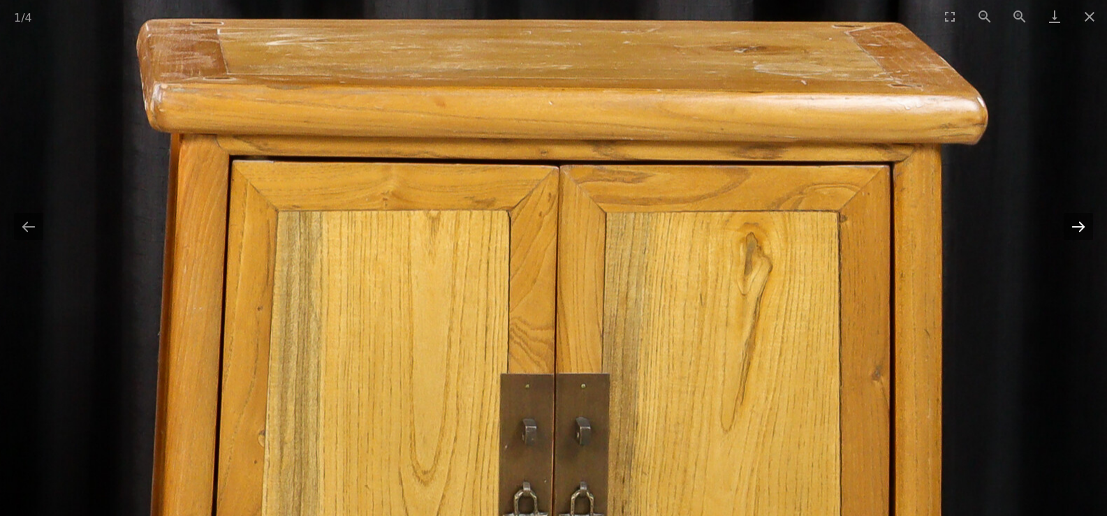
click at [1072, 223] on button "Next slide" at bounding box center [1077, 226] width 29 height 27
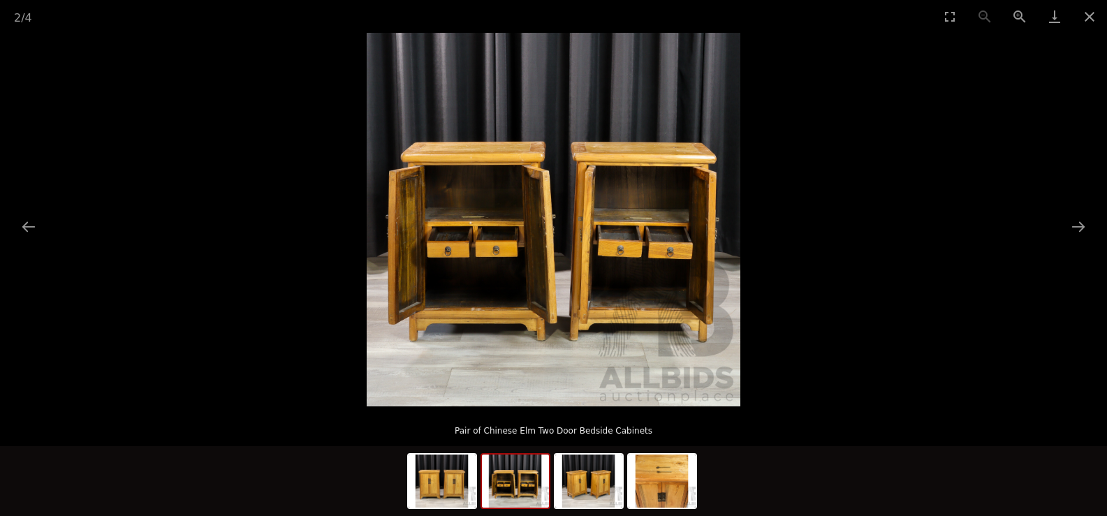
click at [515, 227] on img at bounding box center [554, 220] width 374 height 374
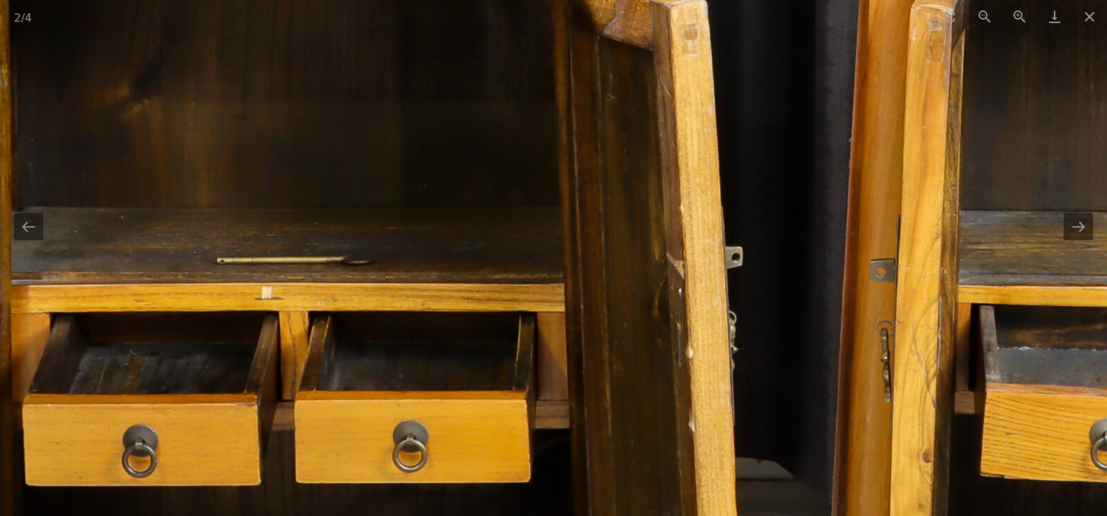
click at [596, 195] on img at bounding box center [731, 274] width 2095 height 2095
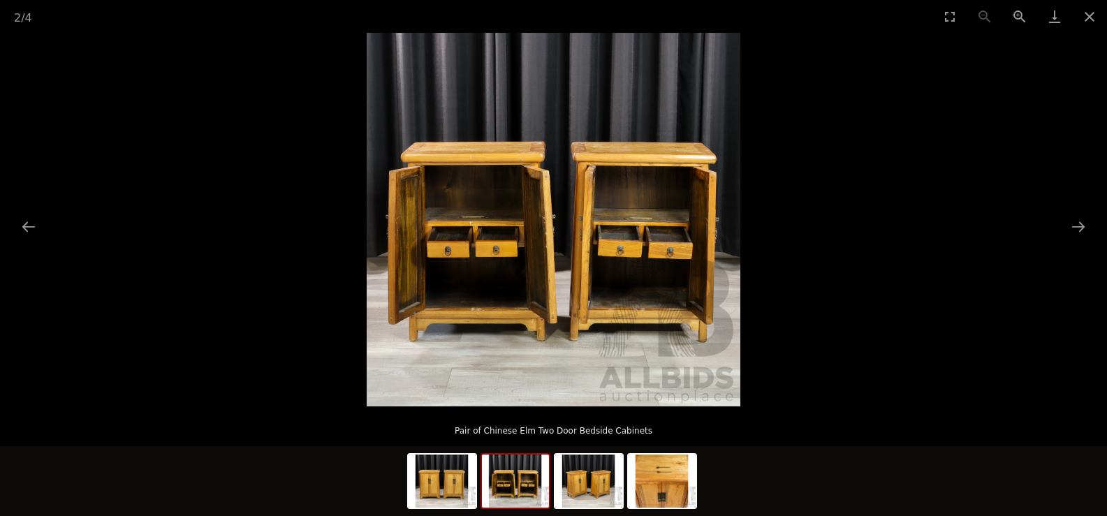
click at [375, 168] on picture at bounding box center [553, 220] width 1107 height 374
click at [1077, 223] on button "Next slide" at bounding box center [1077, 226] width 29 height 27
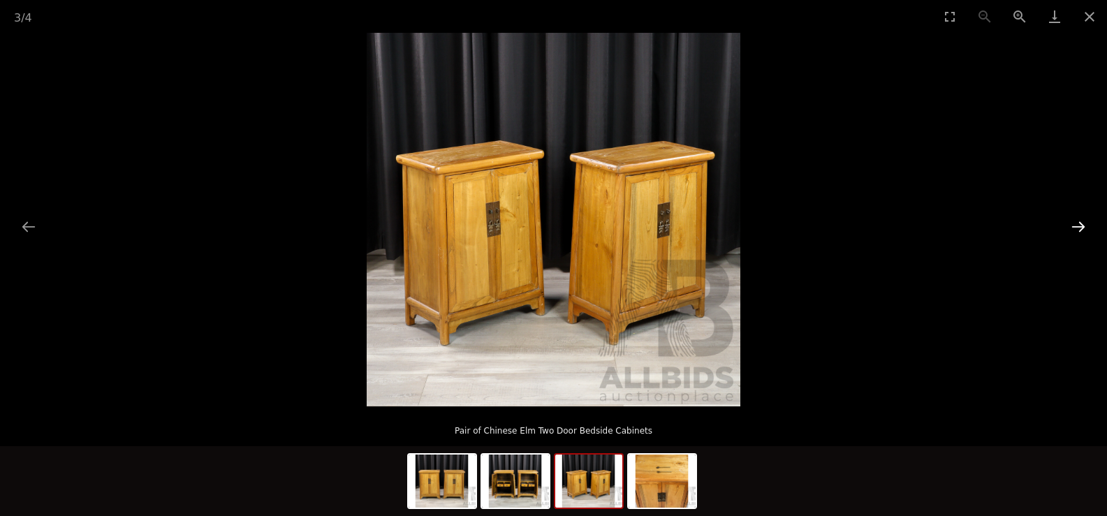
click at [1077, 223] on button "Next slide" at bounding box center [1077, 226] width 29 height 27
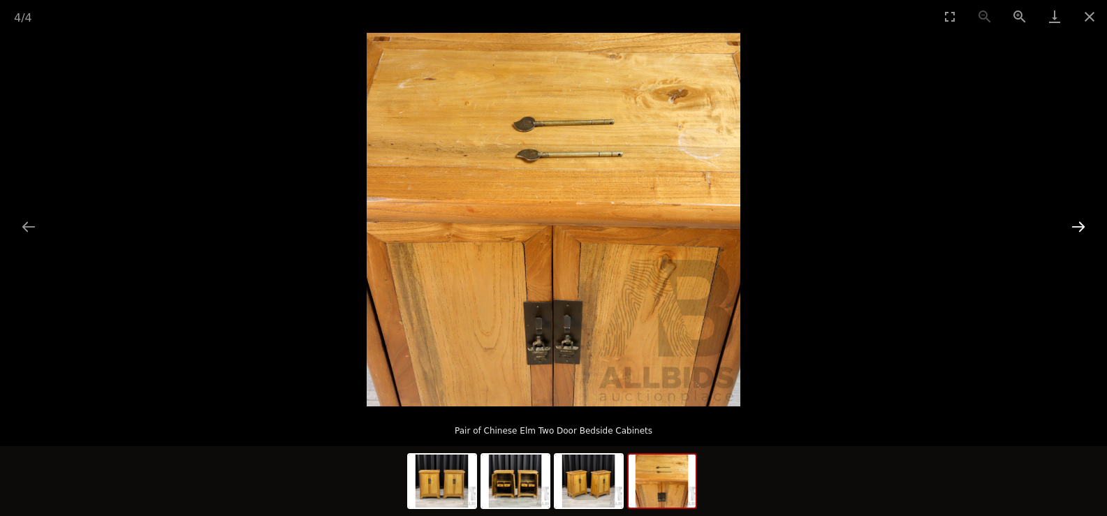
click at [1077, 223] on button "Next slide" at bounding box center [1077, 226] width 29 height 27
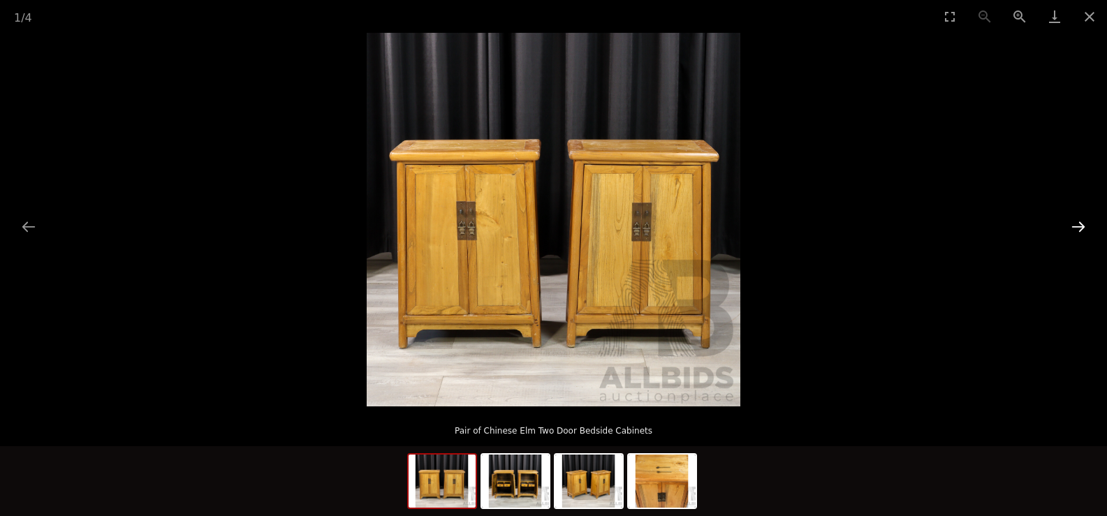
click at [1077, 223] on button "Next slide" at bounding box center [1077, 226] width 29 height 27
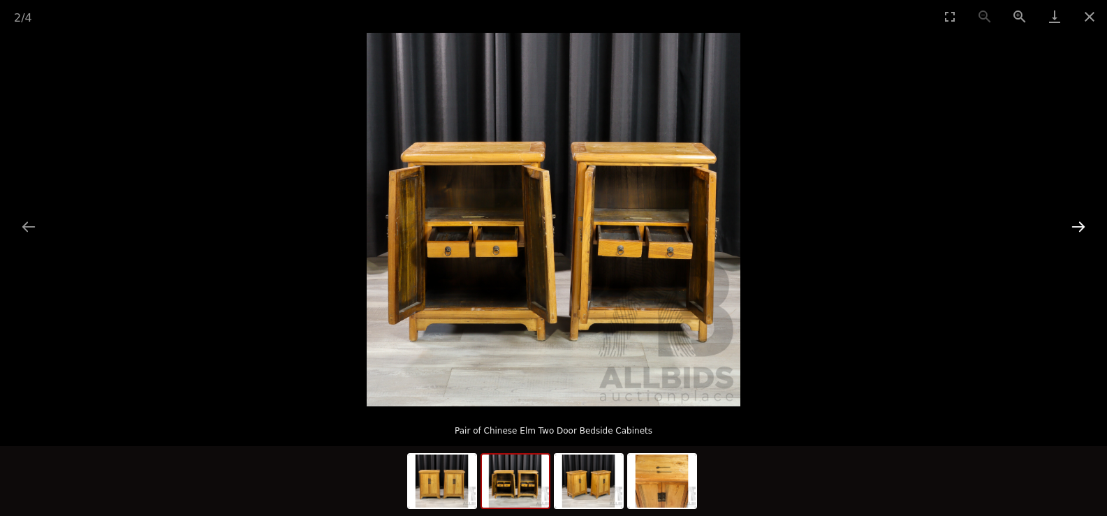
click at [1077, 223] on button "Next slide" at bounding box center [1077, 226] width 29 height 27
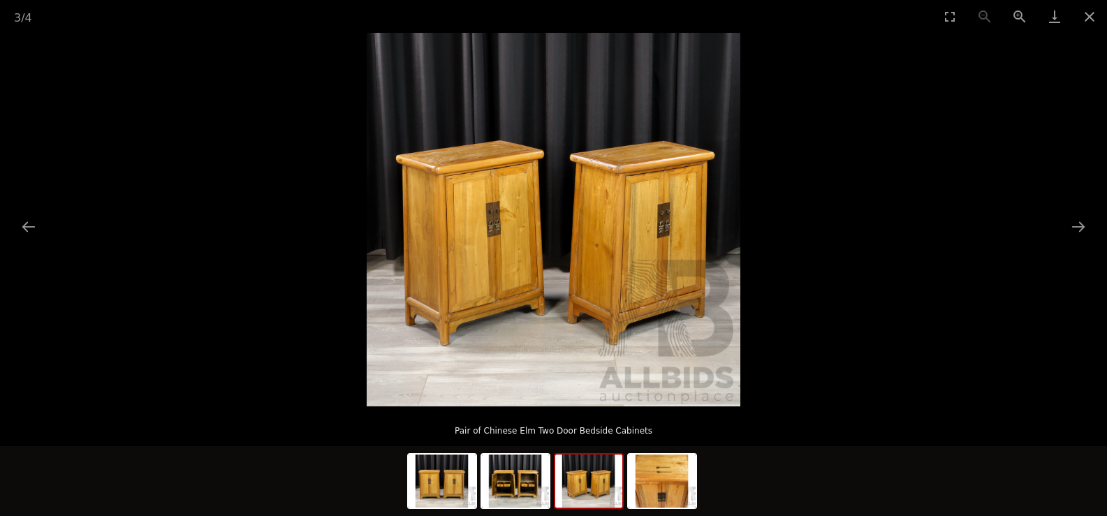
click at [71, 214] on picture at bounding box center [553, 220] width 1107 height 374
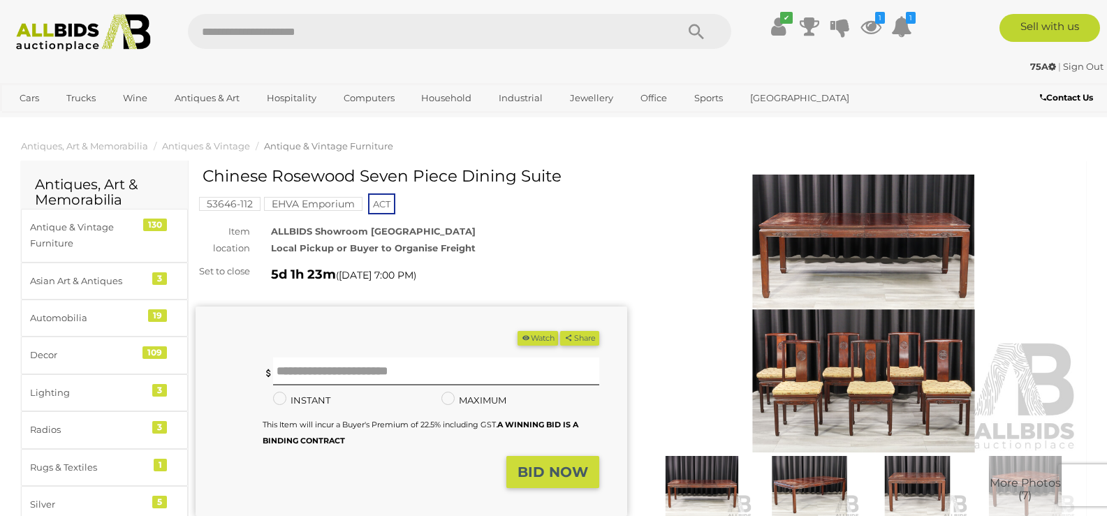
scroll to position [117, 0]
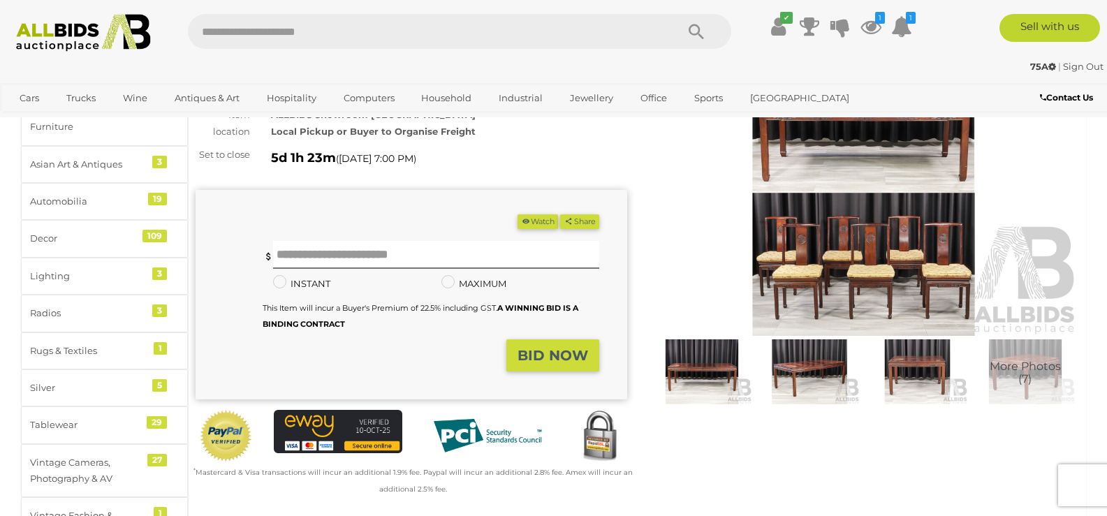
click at [808, 182] on img at bounding box center [863, 197] width 431 height 278
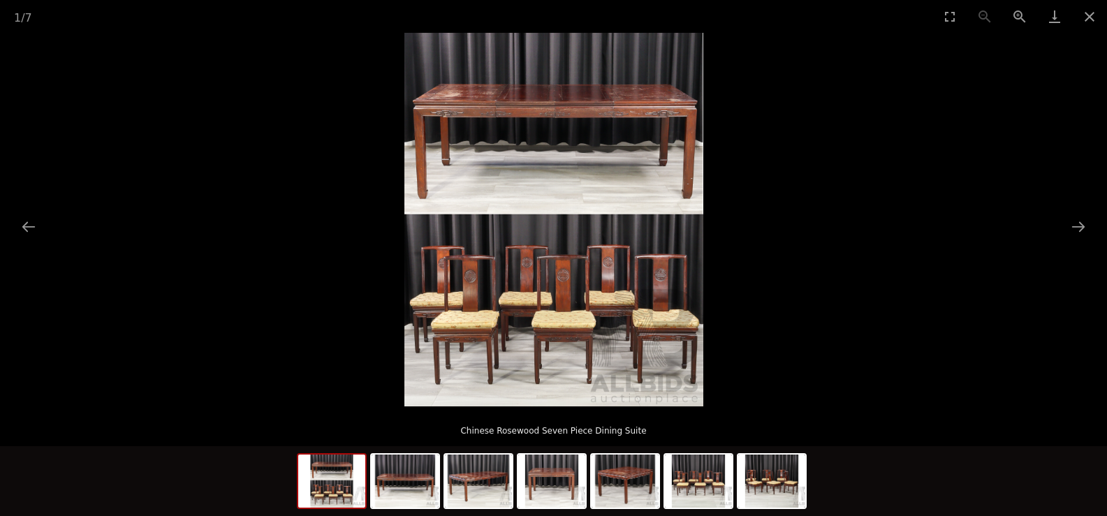
click at [471, 213] on img at bounding box center [553, 220] width 299 height 374
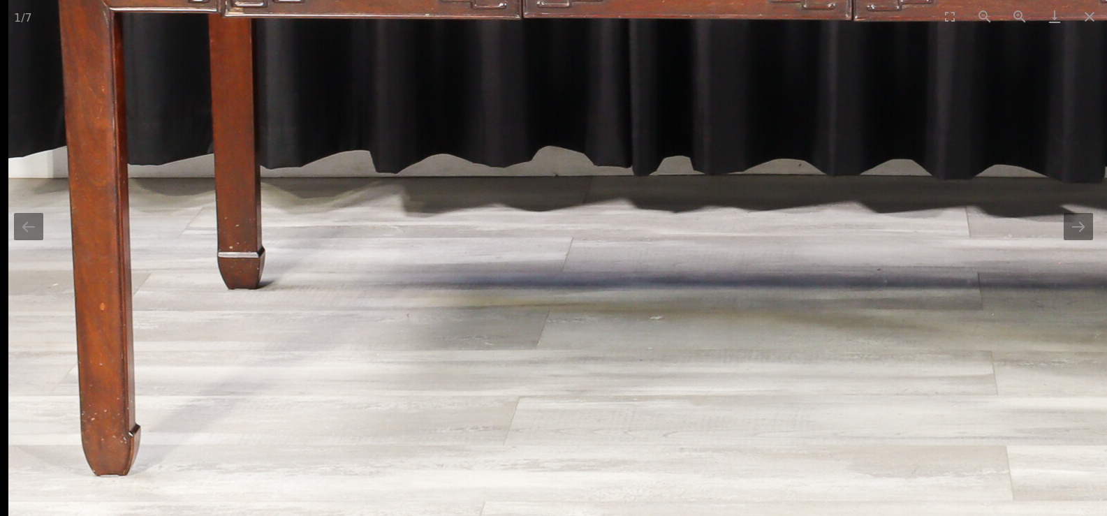
drag, startPoint x: 488, startPoint y: 138, endPoint x: 532, endPoint y: 396, distance: 261.4
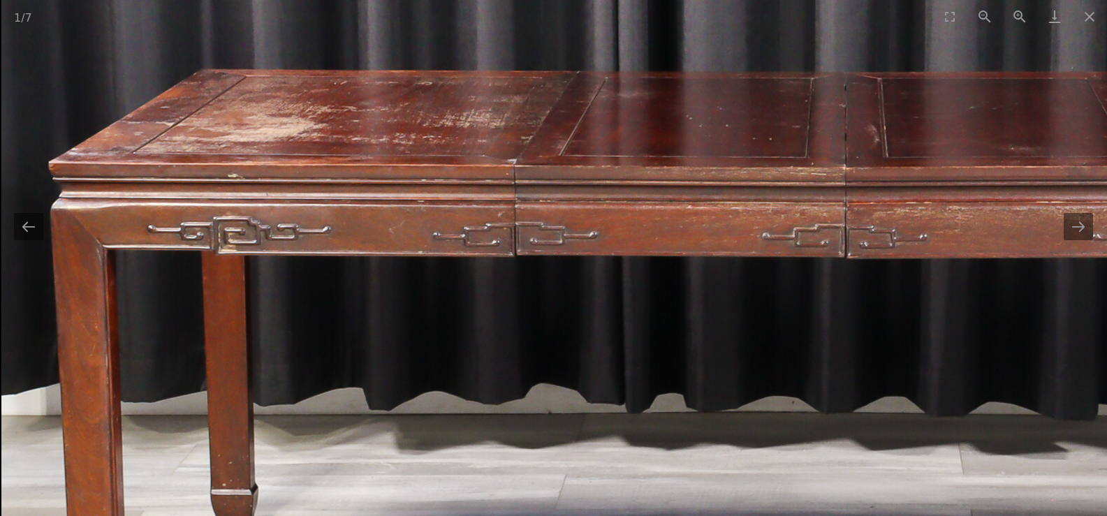
drag, startPoint x: 532, startPoint y: 291, endPoint x: 537, endPoint y: 348, distance: 56.8
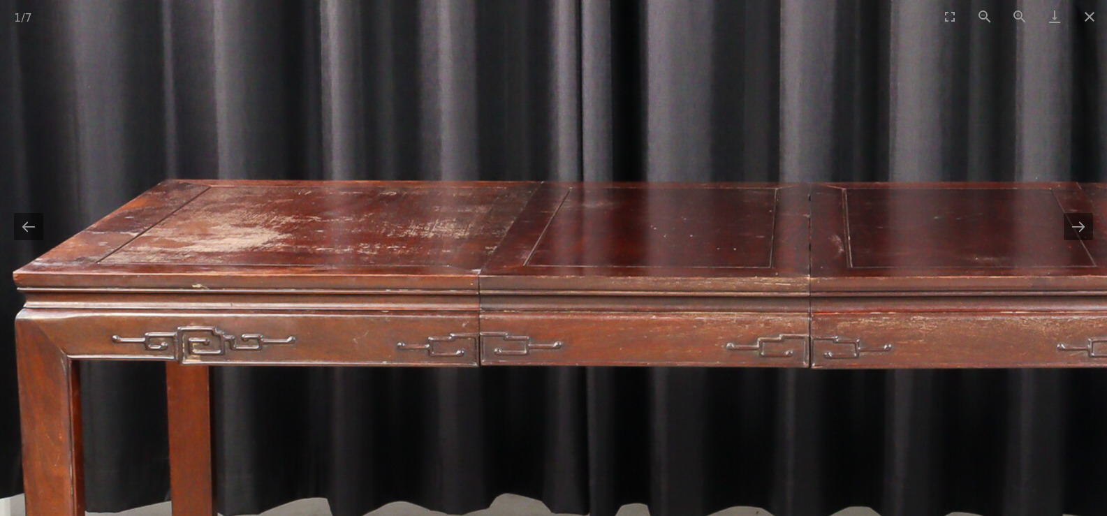
drag, startPoint x: 538, startPoint y: 293, endPoint x: 314, endPoint y: 418, distance: 256.3
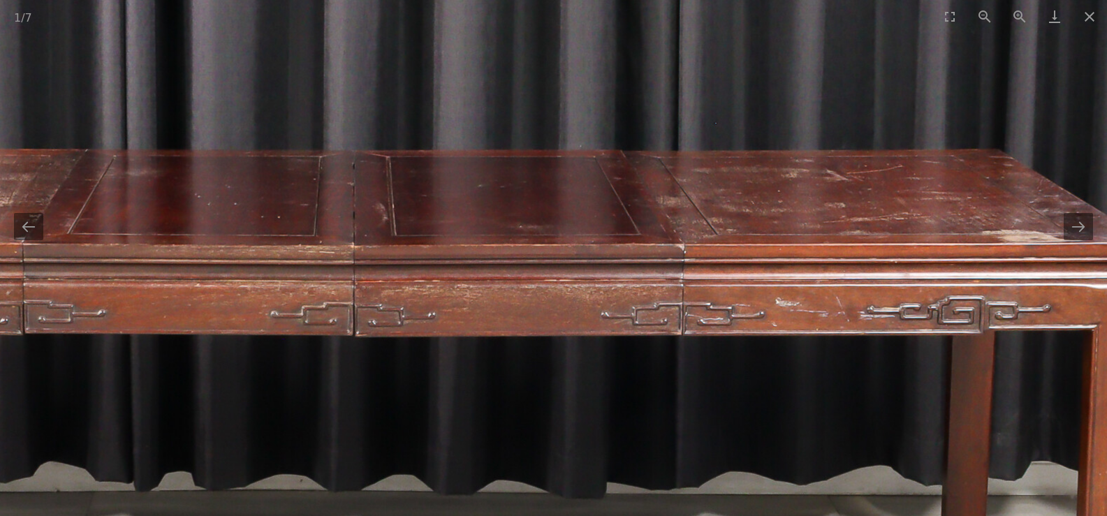
drag, startPoint x: 703, startPoint y: 353, endPoint x: 405, endPoint y: 275, distance: 308.2
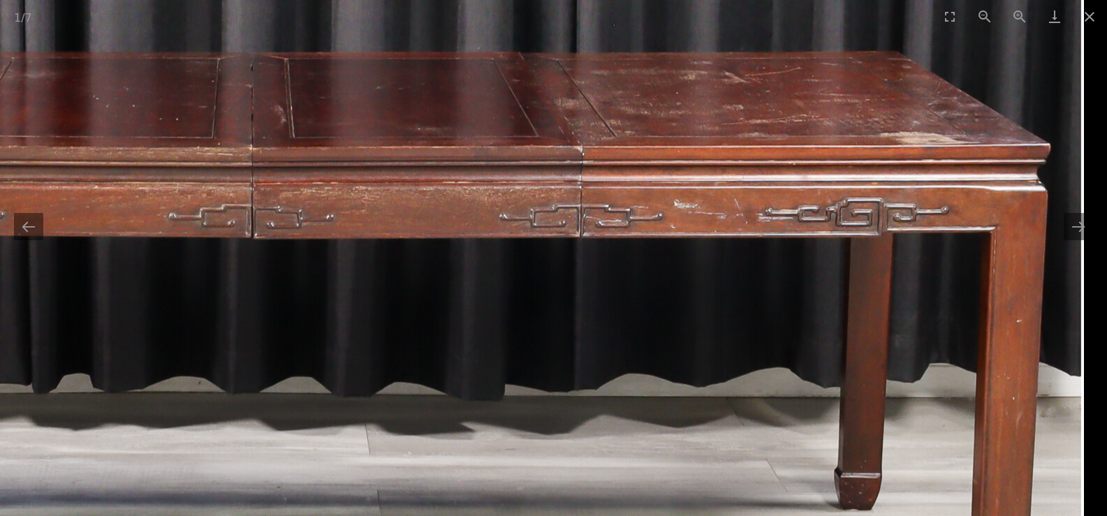
drag, startPoint x: 574, startPoint y: 323, endPoint x: 422, endPoint y: 137, distance: 240.7
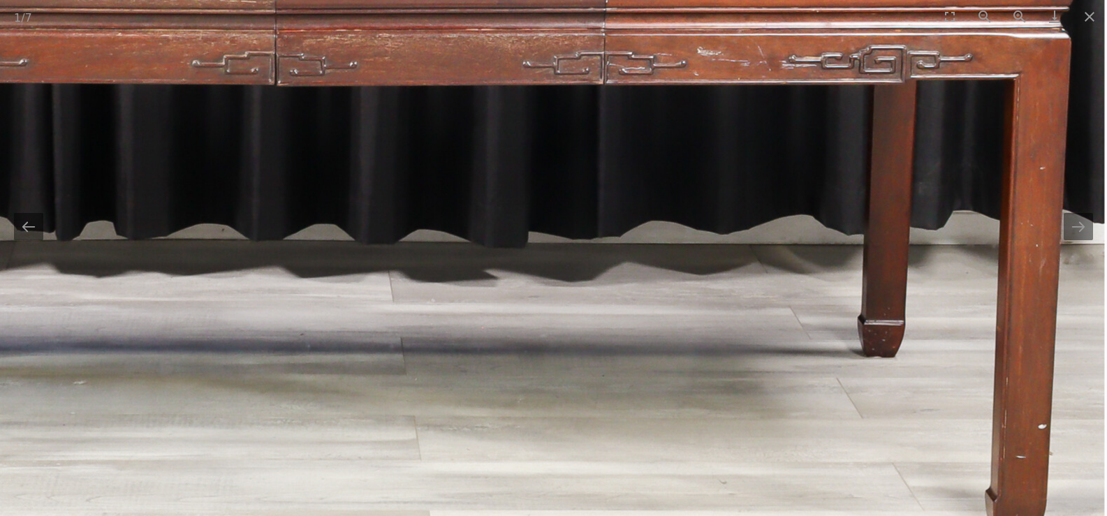
drag, startPoint x: 453, startPoint y: 331, endPoint x: 524, endPoint y: 118, distance: 224.5
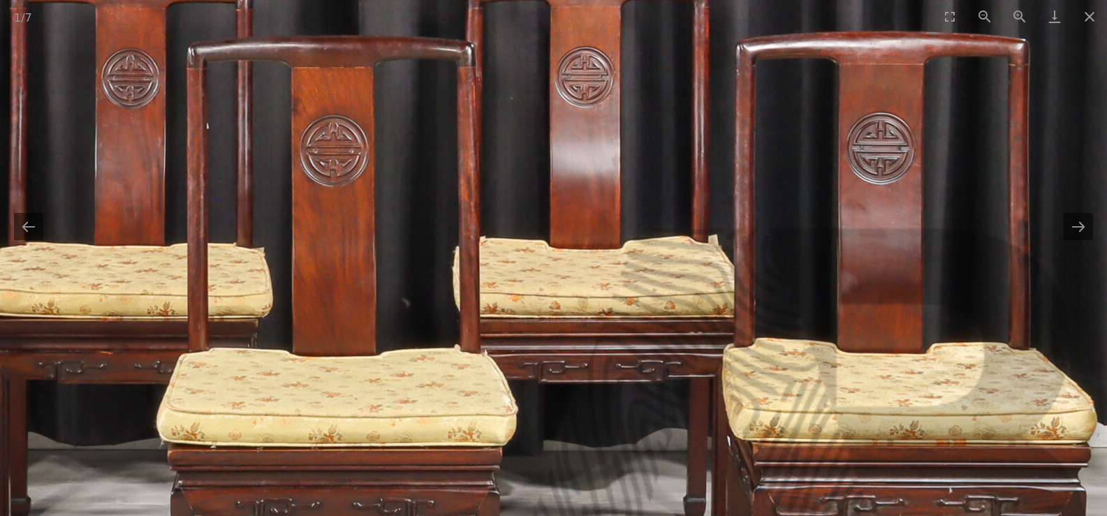
drag, startPoint x: 506, startPoint y: 288, endPoint x: 289, endPoint y: 64, distance: 312.1
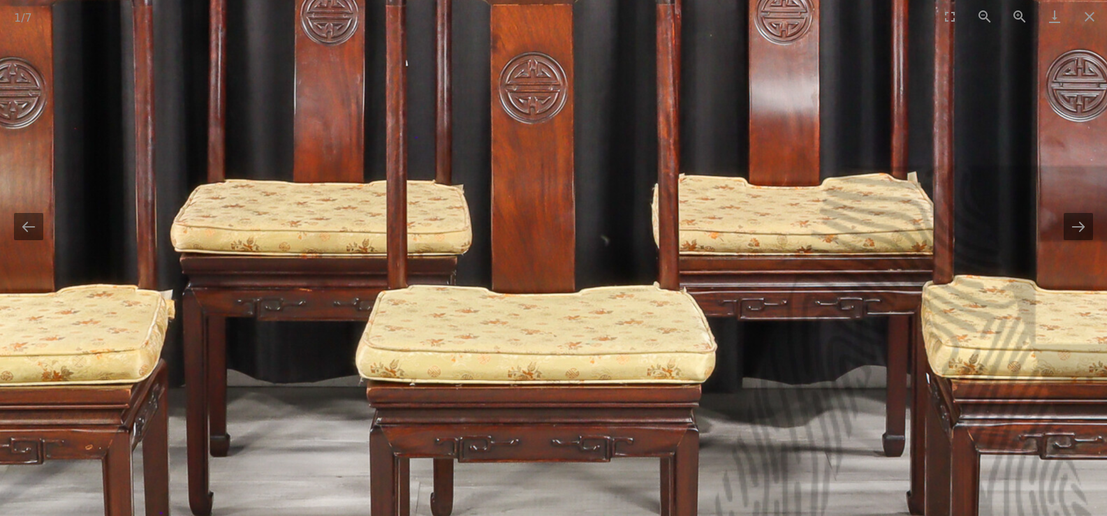
drag, startPoint x: 263, startPoint y: 211, endPoint x: 512, endPoint y: 360, distance: 290.2
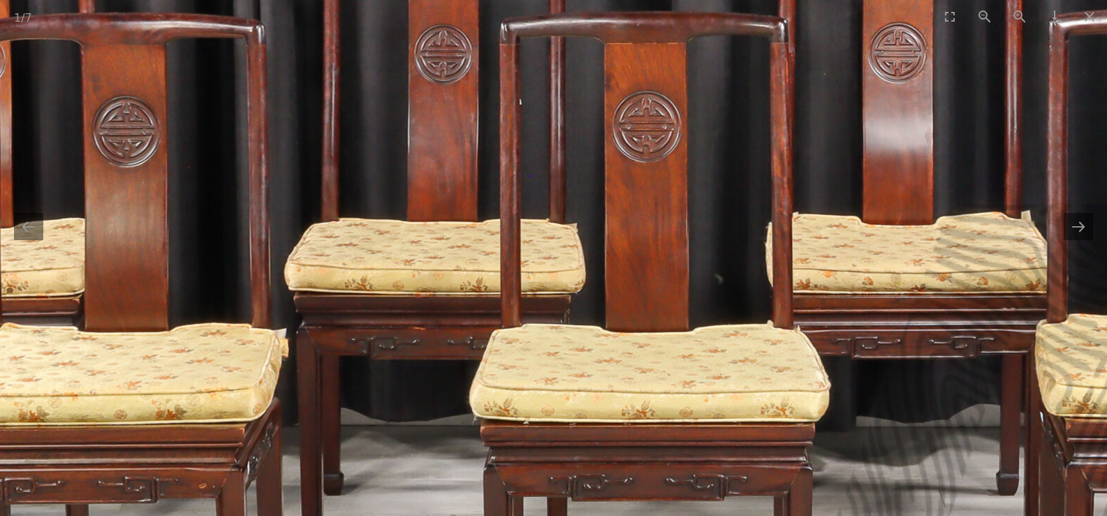
drag, startPoint x: 309, startPoint y: 256, endPoint x: 452, endPoint y: 253, distance: 143.2
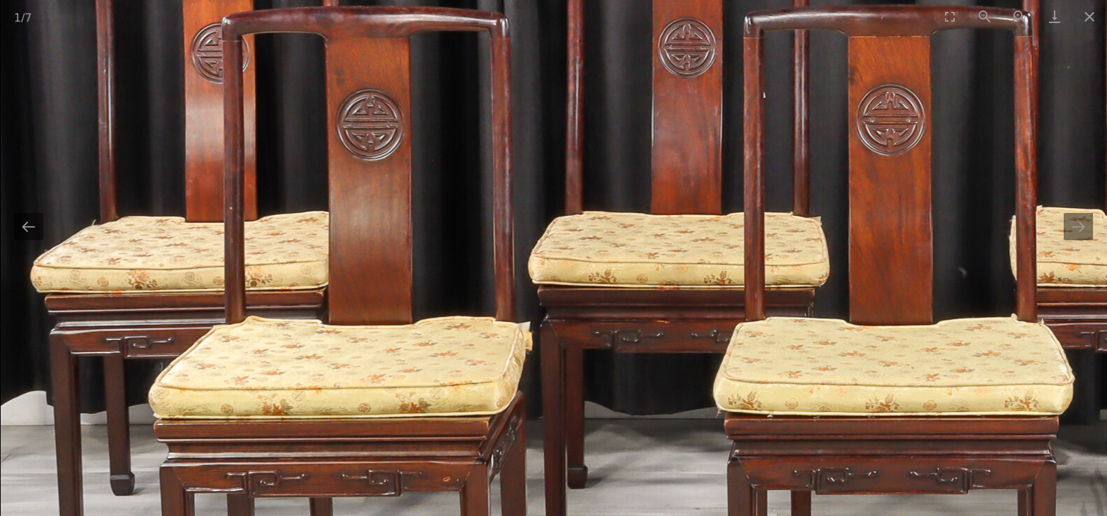
drag, startPoint x: 253, startPoint y: 253, endPoint x: 404, endPoint y: 248, distance: 150.9
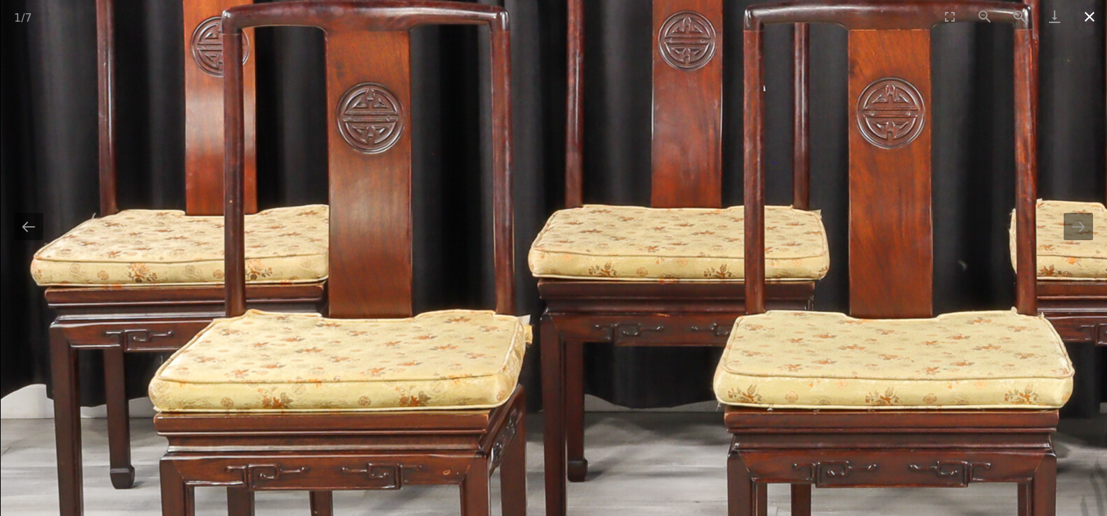
click at [1086, 27] on button "Close gallery" at bounding box center [1089, 16] width 35 height 33
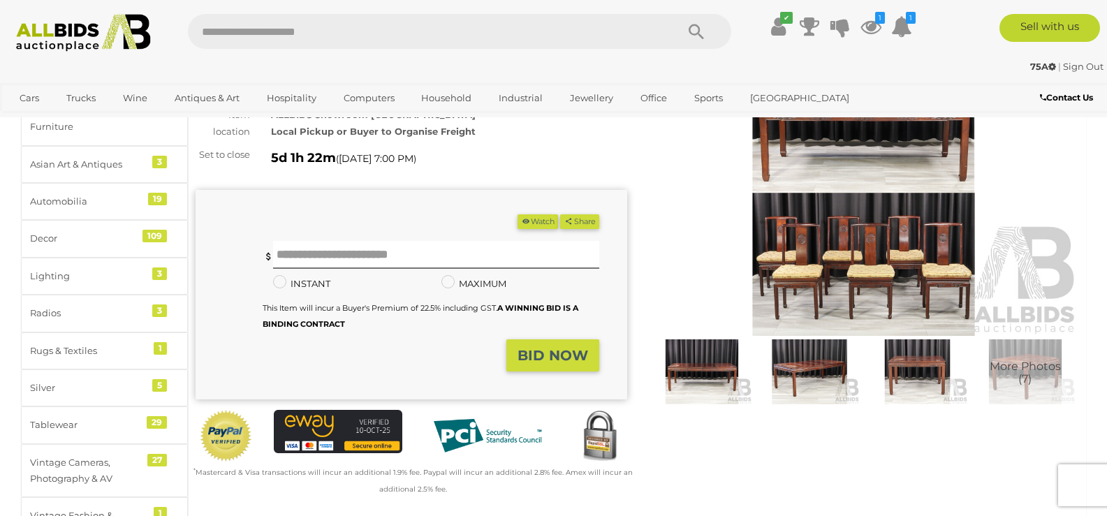
click at [728, 380] on img at bounding box center [701, 371] width 101 height 65
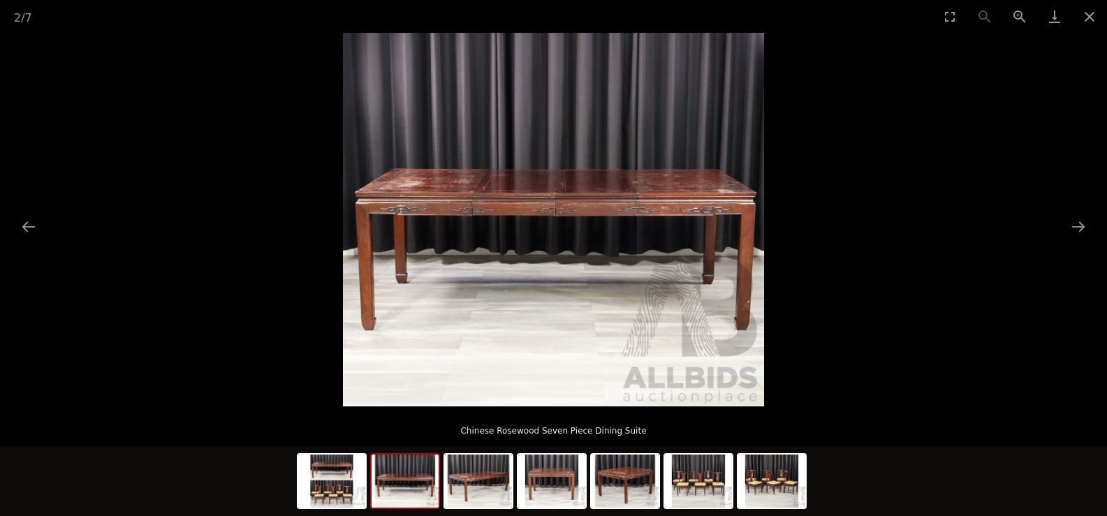
click at [789, 364] on picture at bounding box center [553, 220] width 1107 height 374
click at [404, 471] on img at bounding box center [404, 481] width 67 height 53
click at [424, 473] on img at bounding box center [404, 481] width 67 height 53
click at [480, 492] on img at bounding box center [478, 481] width 67 height 53
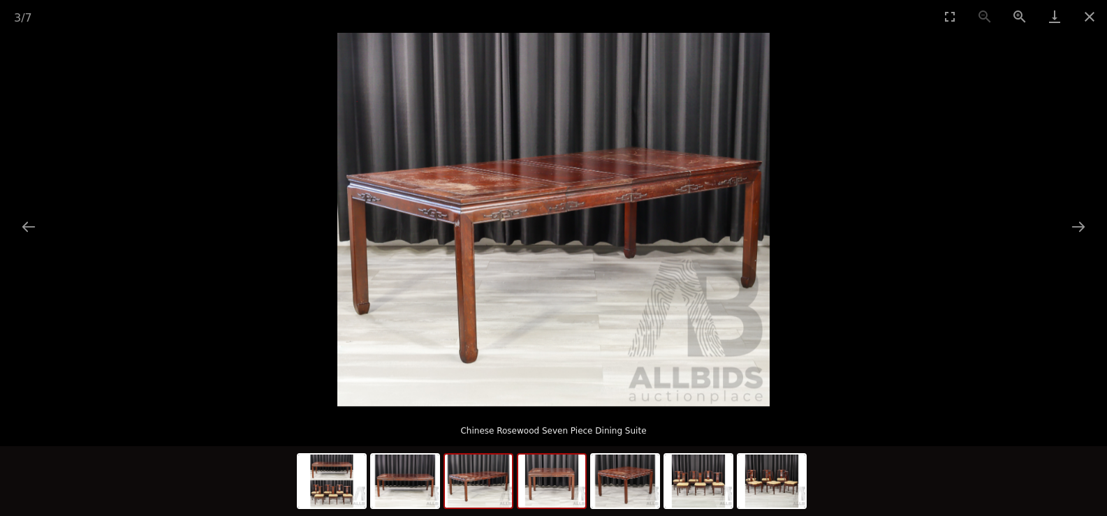
click at [535, 491] on img at bounding box center [551, 481] width 67 height 53
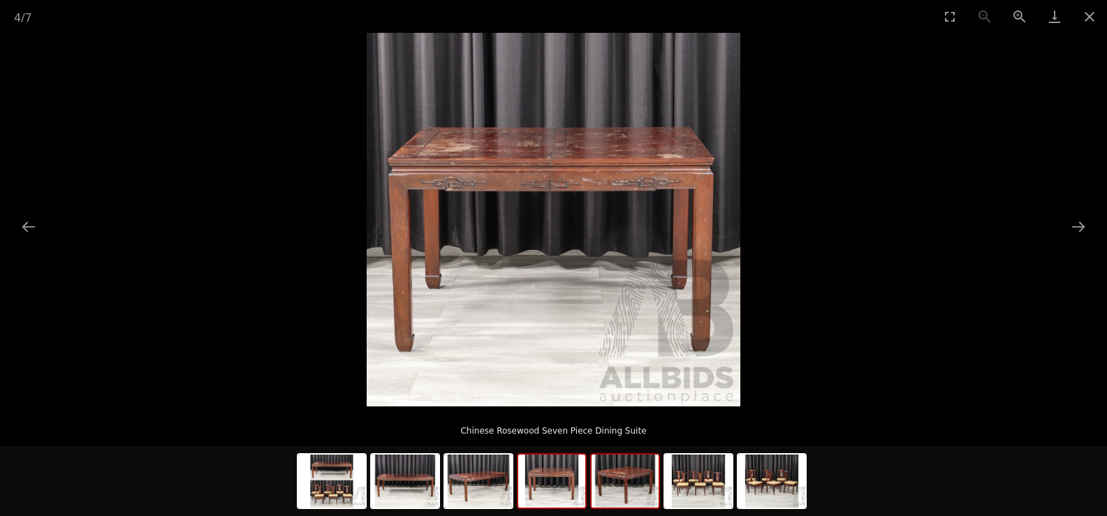
click at [606, 489] on img at bounding box center [624, 481] width 67 height 53
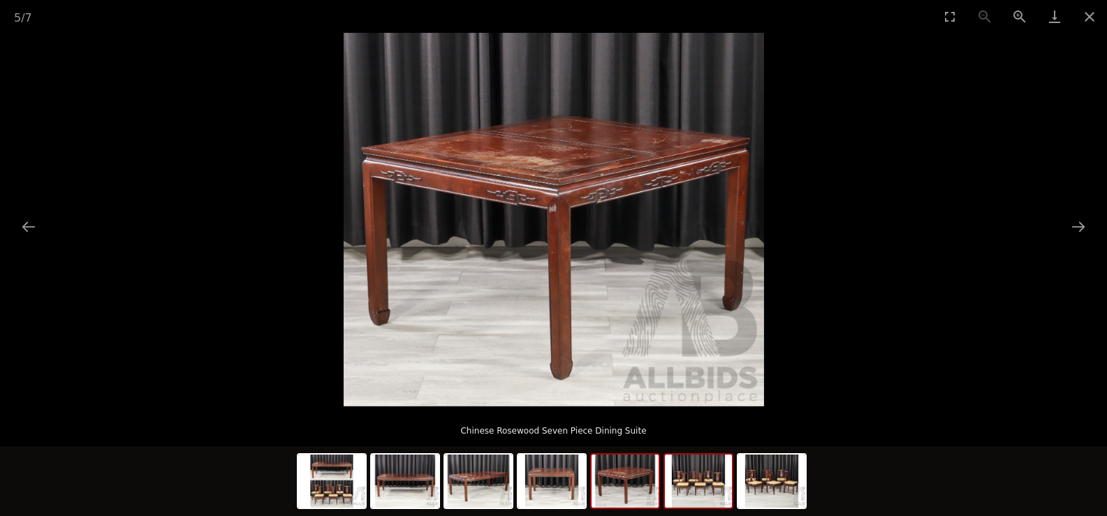
click at [684, 482] on img at bounding box center [698, 481] width 67 height 53
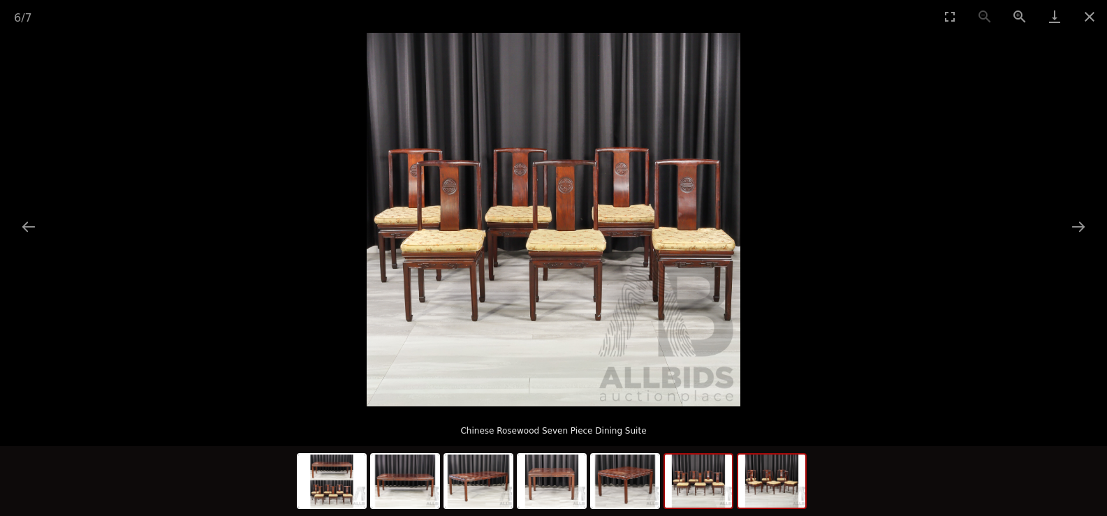
click at [758, 484] on img at bounding box center [771, 481] width 67 height 53
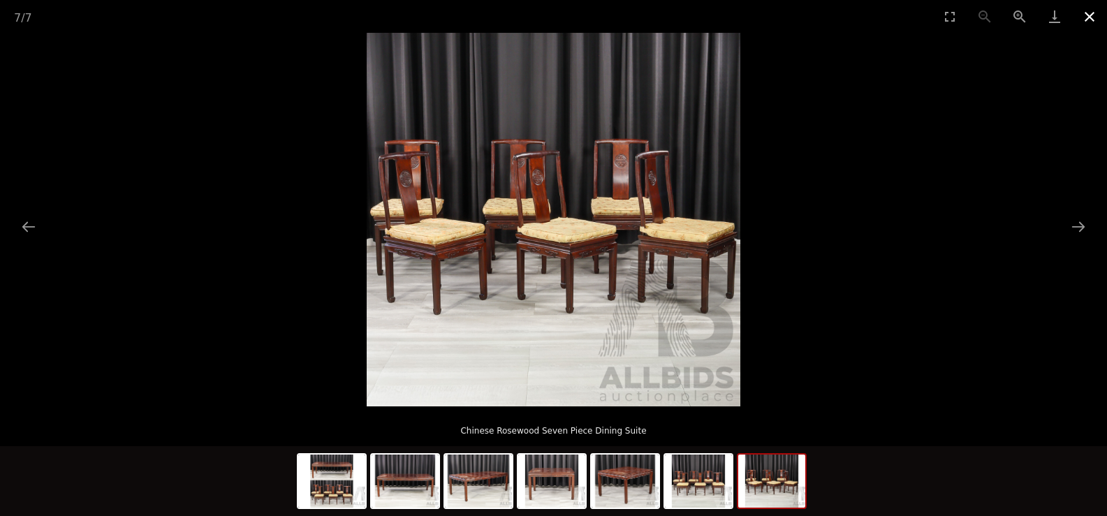
click at [1095, 13] on button "Close gallery" at bounding box center [1089, 16] width 35 height 33
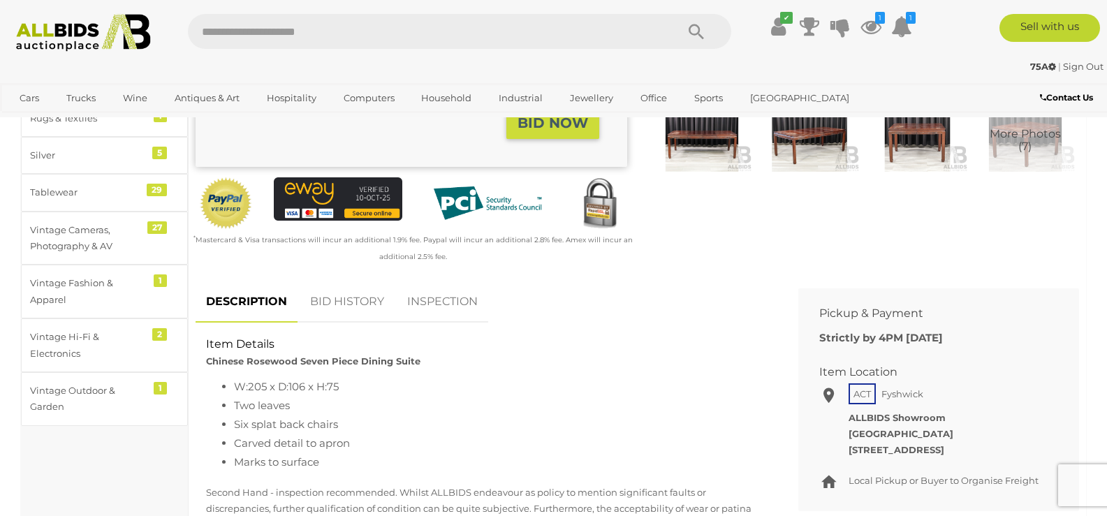
scroll to position [466, 0]
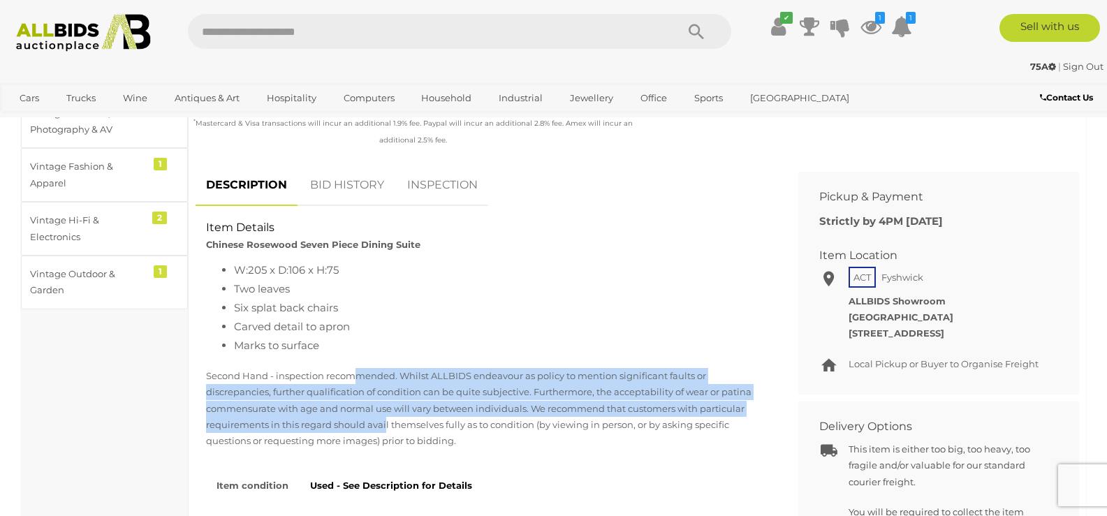
drag, startPoint x: 357, startPoint y: 379, endPoint x: 385, endPoint y: 423, distance: 51.7
click at [385, 423] on p "Second Hand - inspection recommended. Whilst ALLBIDS endeavour as policy to men…" at bounding box center [486, 409] width 561 height 82
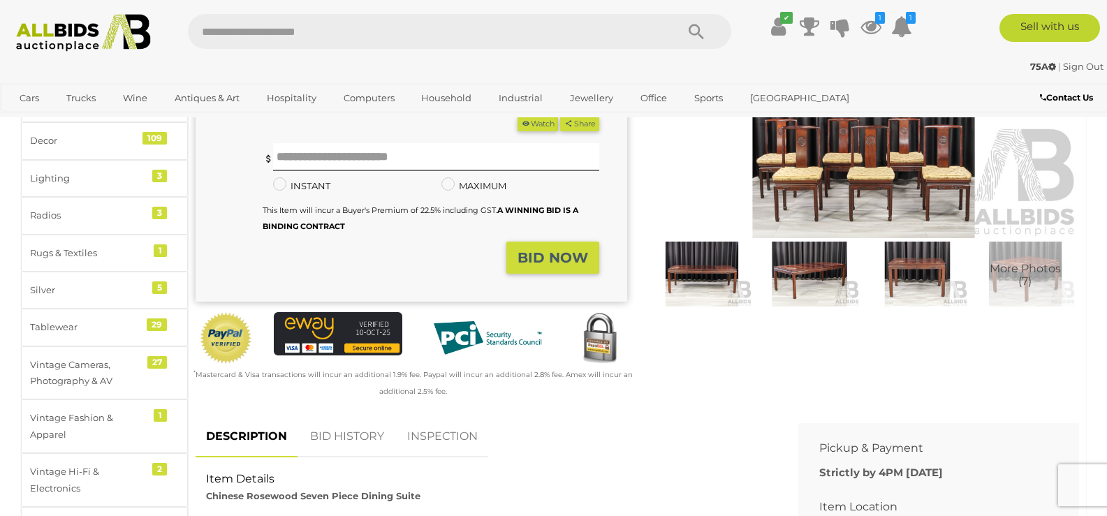
scroll to position [232, 0]
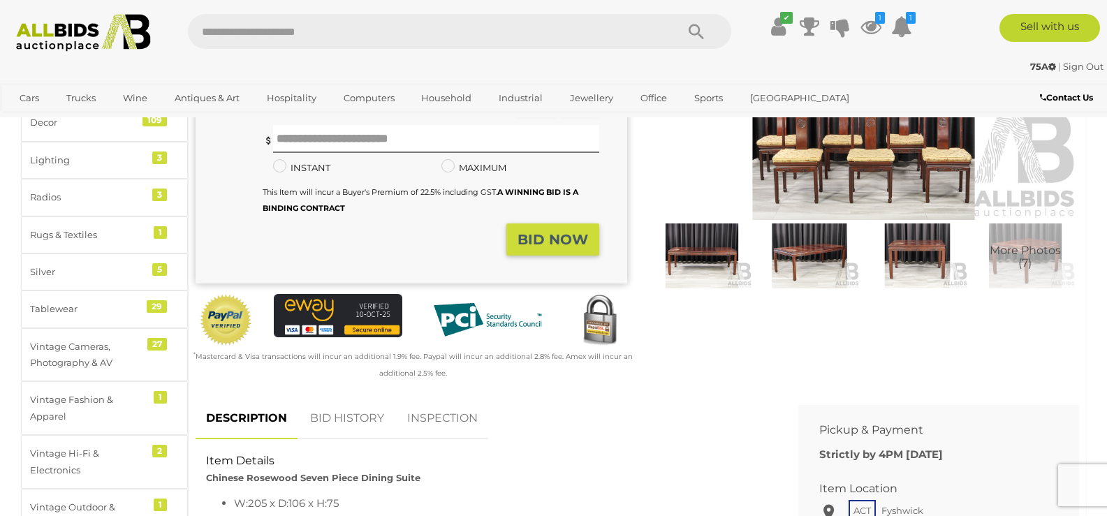
click at [361, 417] on link "BID HISTORY" at bounding box center [347, 418] width 95 height 41
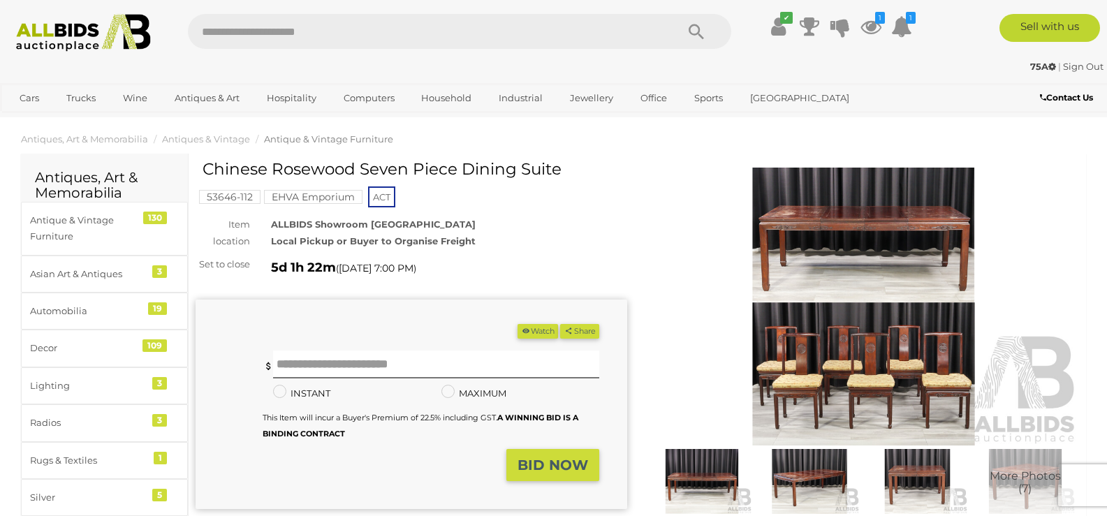
scroll to position [0, 0]
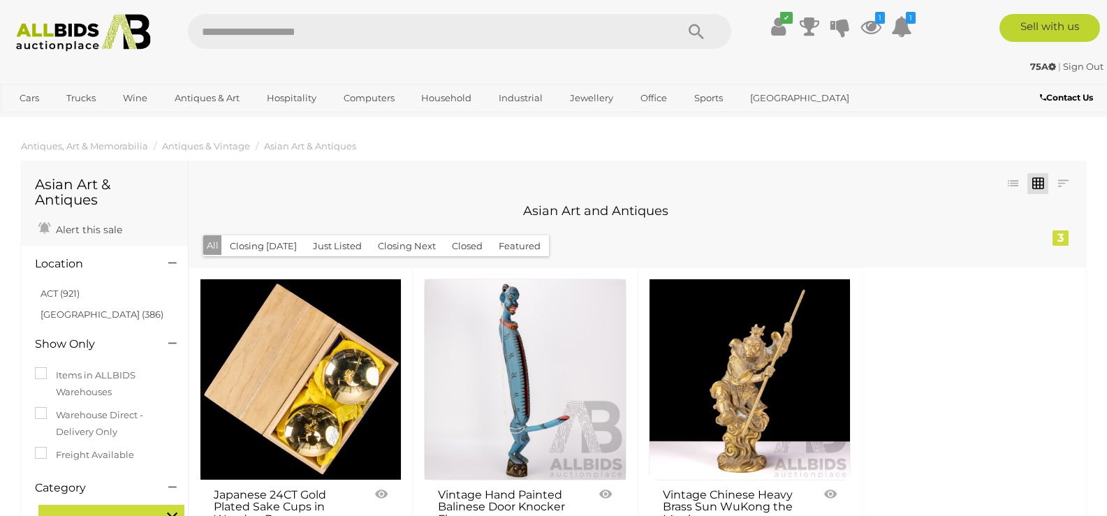
scroll to position [117, 0]
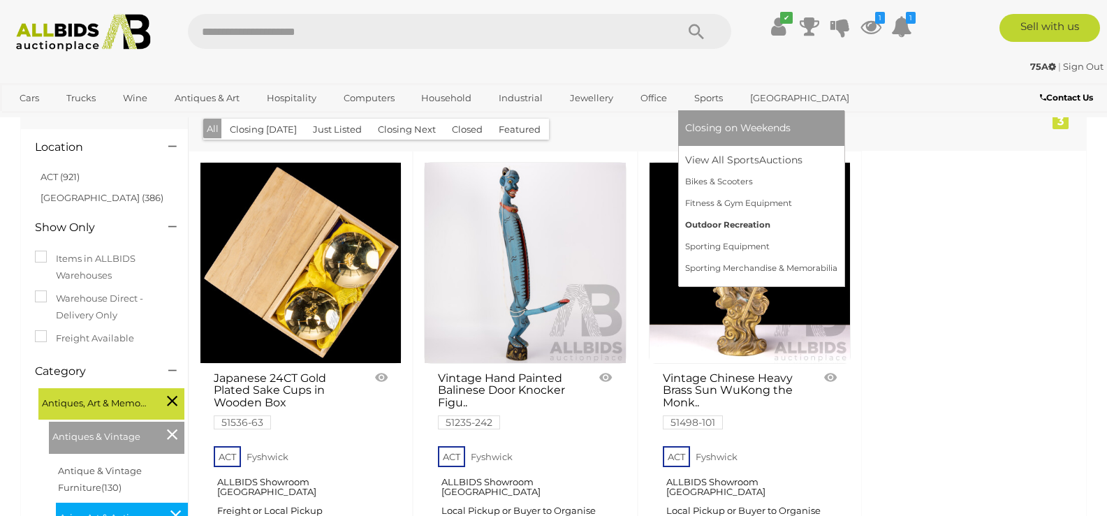
click at [706, 219] on link "Outdoor Recreation" at bounding box center [761, 225] width 152 height 22
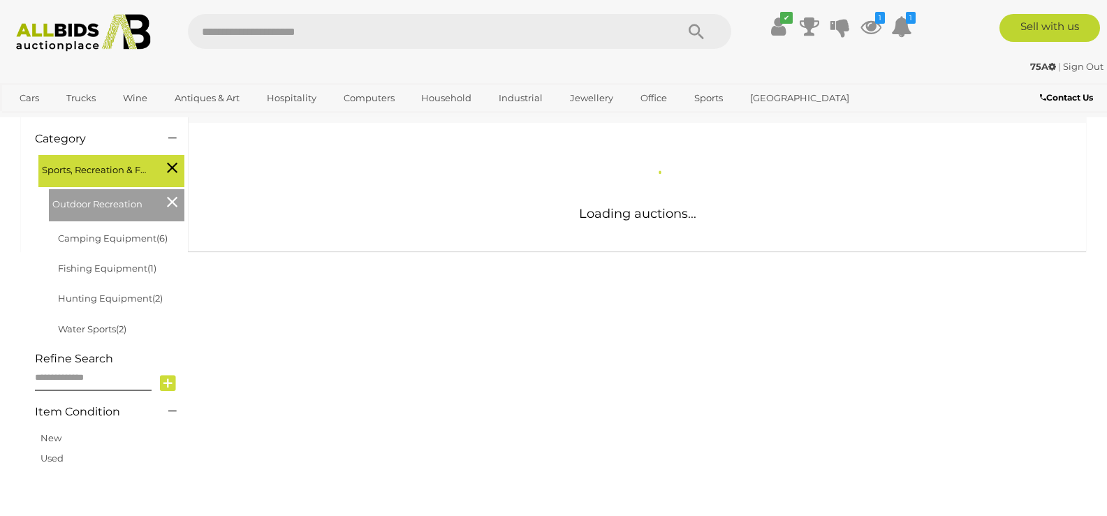
scroll to position [232, 0]
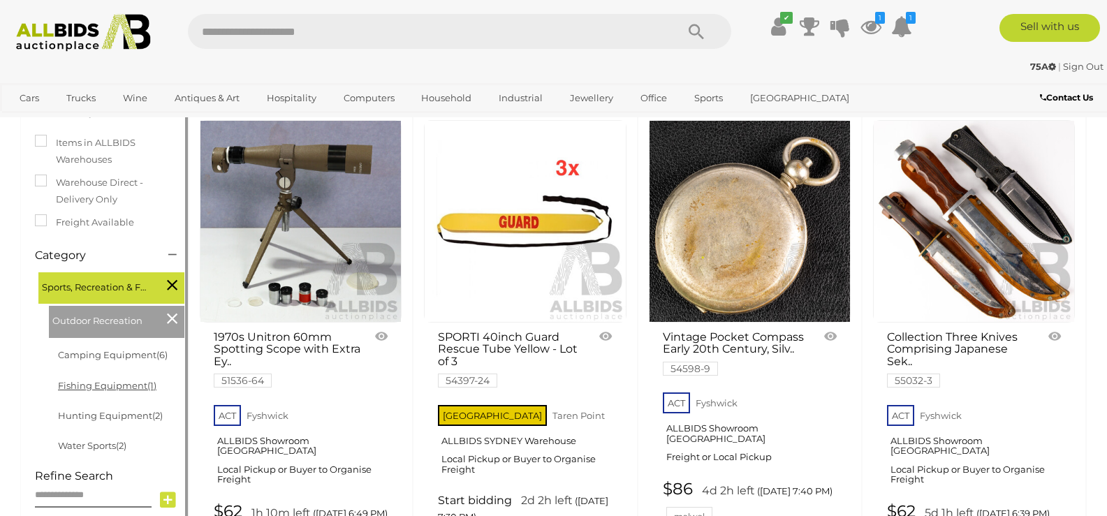
click at [115, 380] on link "Fishing Equipment (1)" at bounding box center [107, 385] width 98 height 11
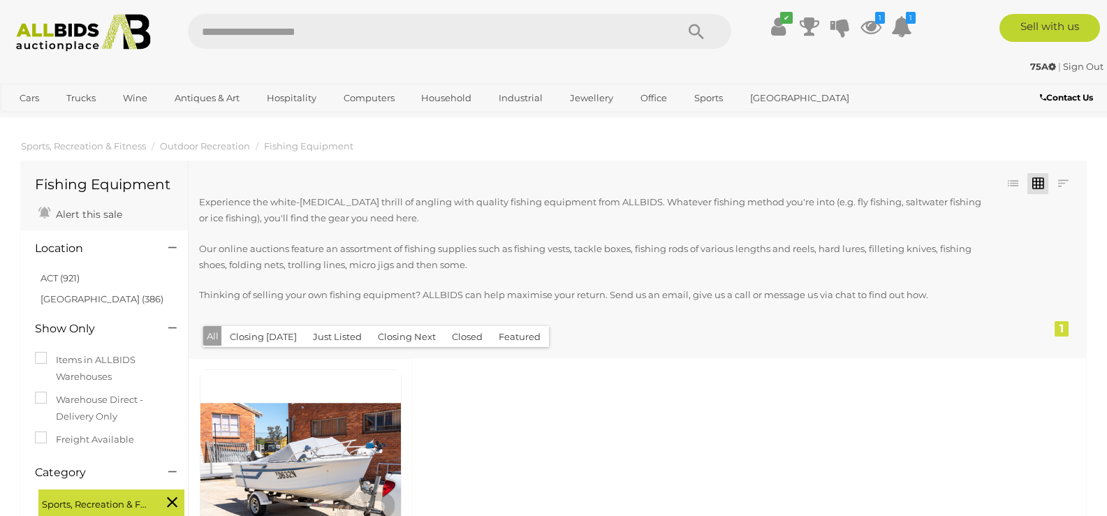
scroll to position [117, 0]
